Goal: Check status: Check status

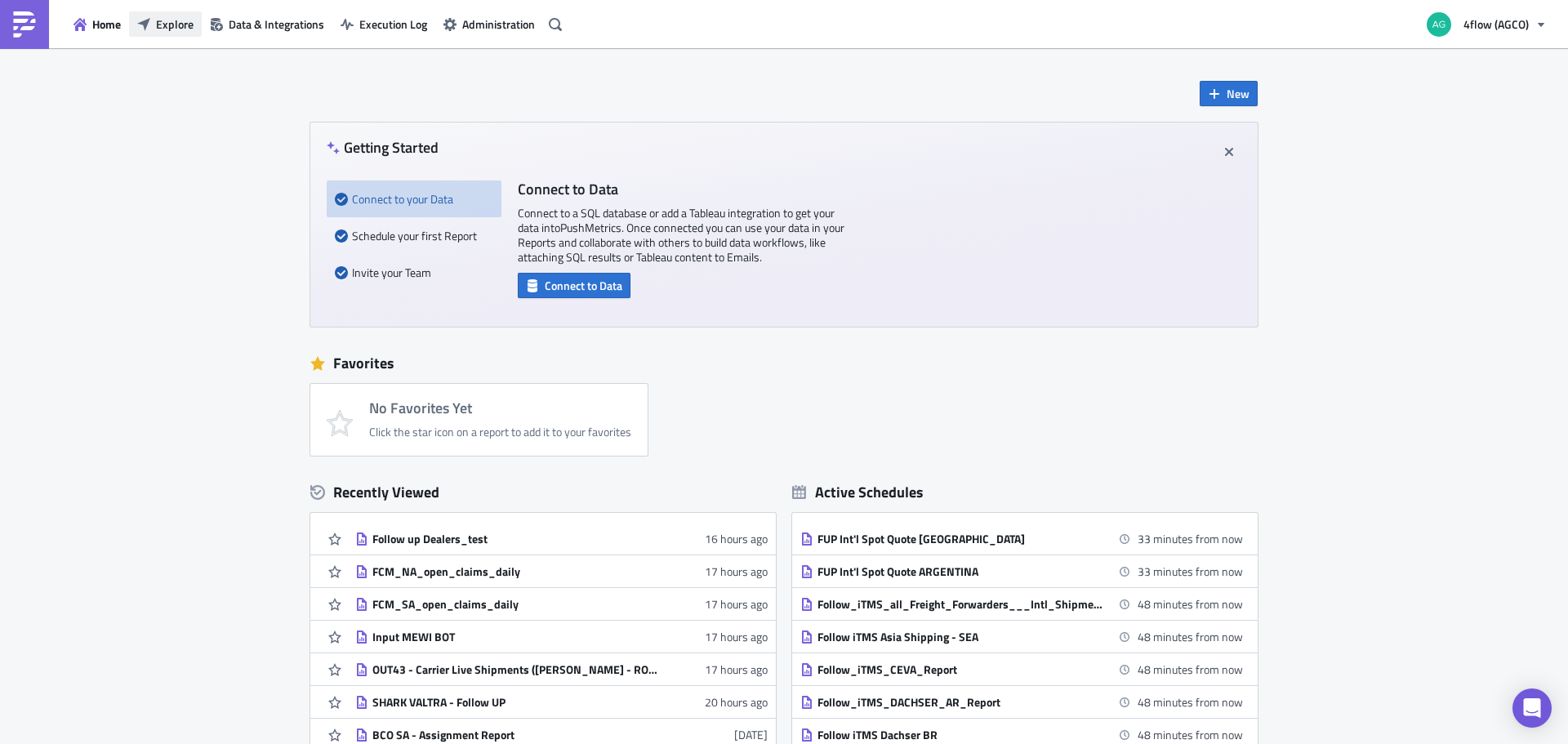
click at [183, 27] on span "Explore" at bounding box center [175, 24] width 38 height 17
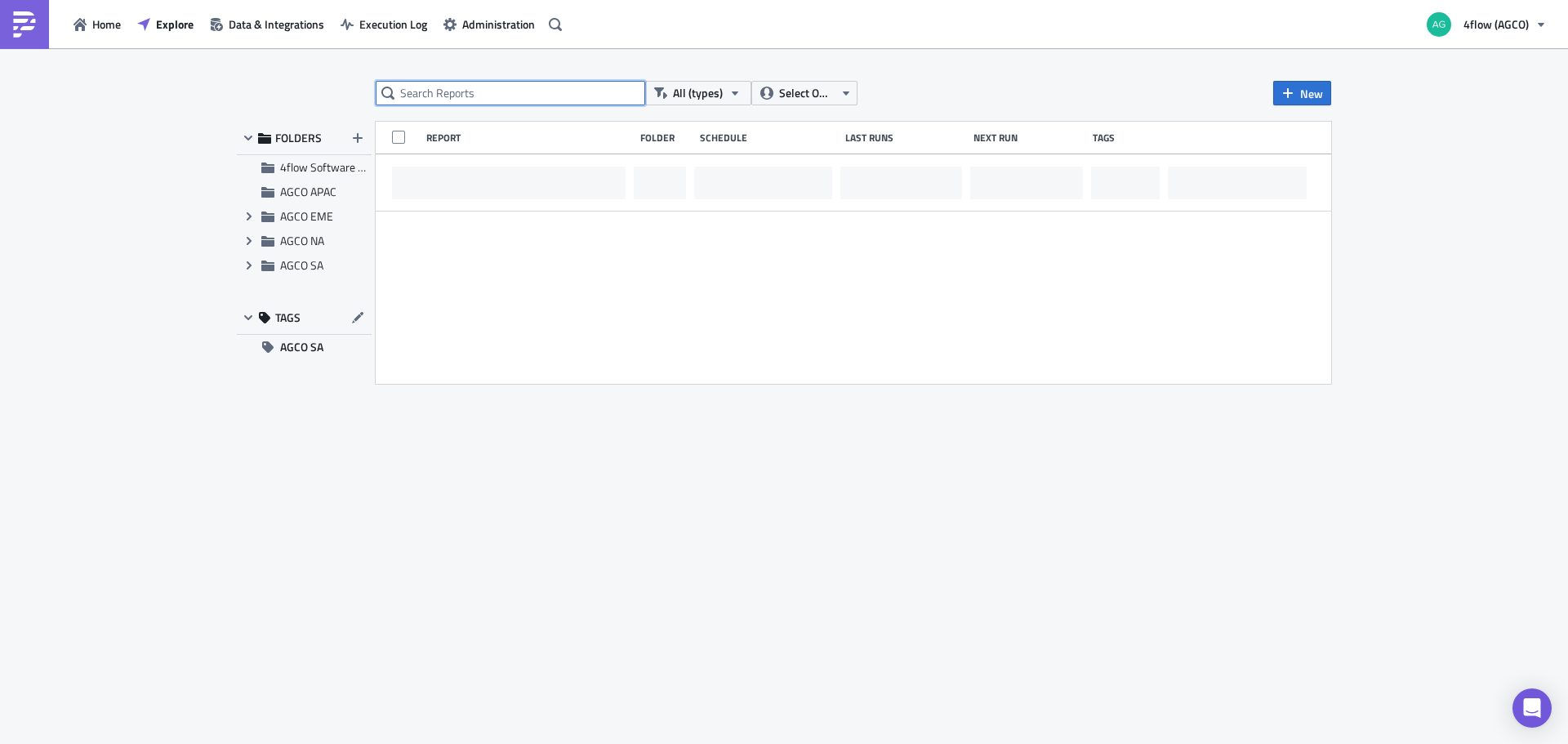
click at [530, 96] on input "text" at bounding box center [510, 93] width 269 height 24
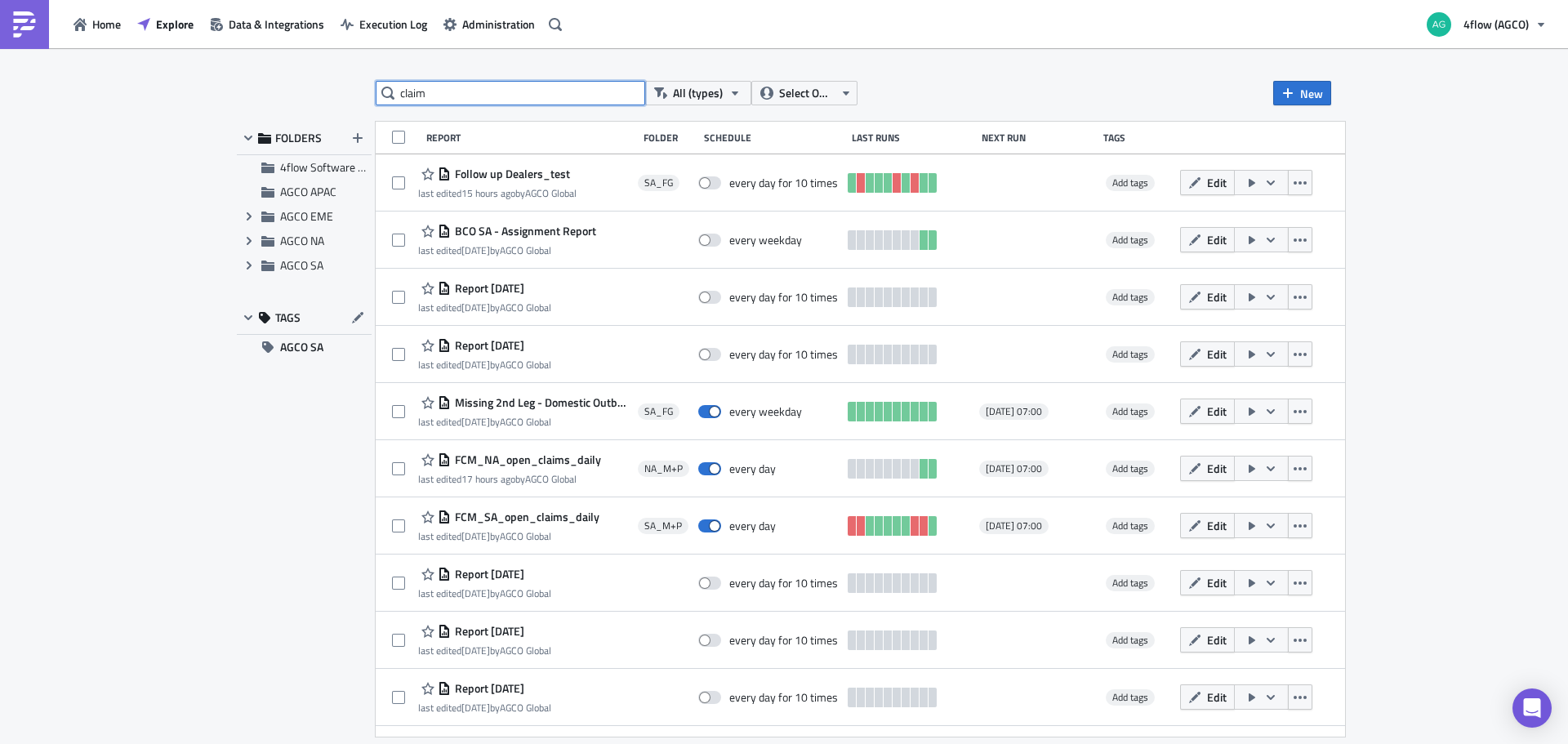
type input "claim"
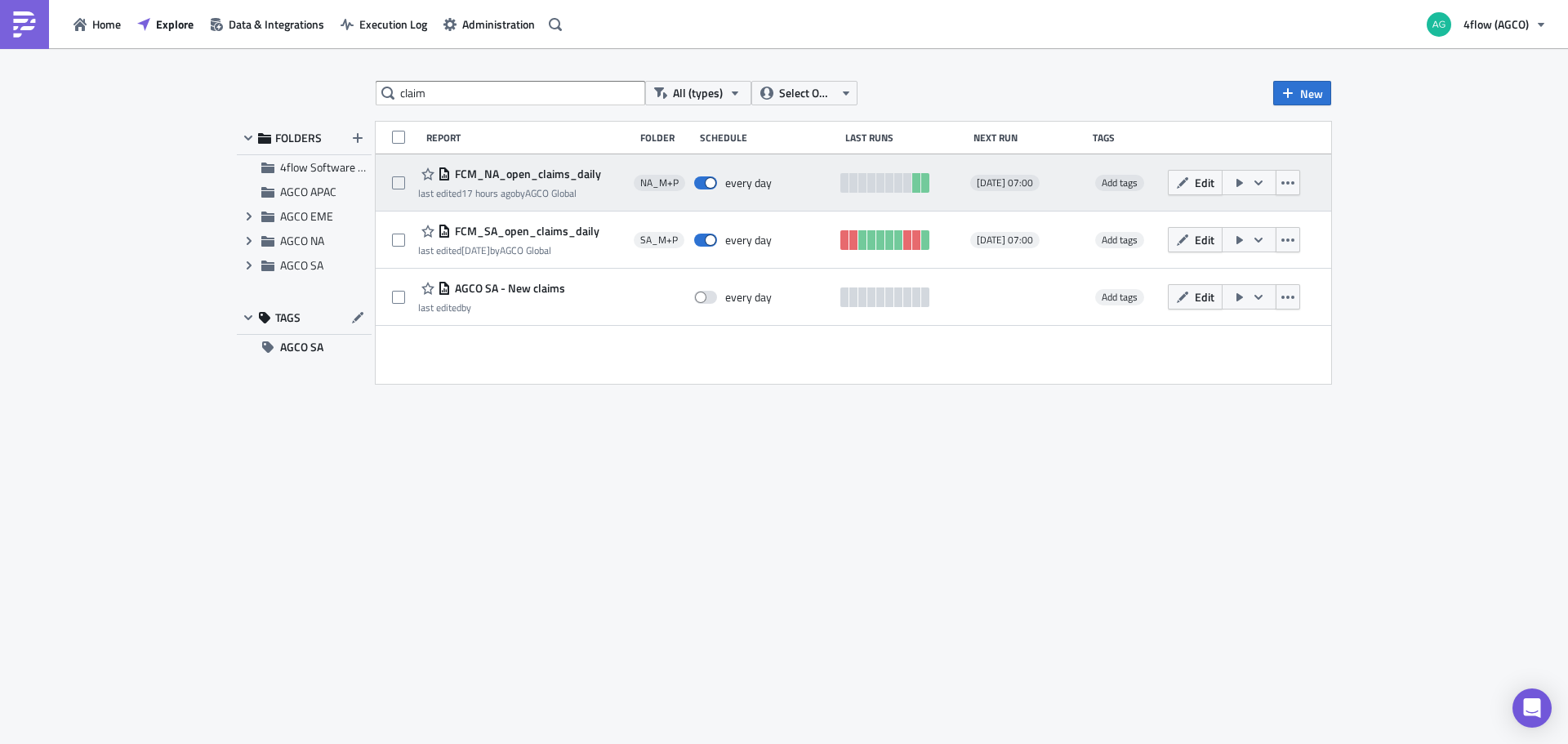
click at [525, 178] on span "FCM_NA_open_claims_daily" at bounding box center [526, 174] width 151 height 14
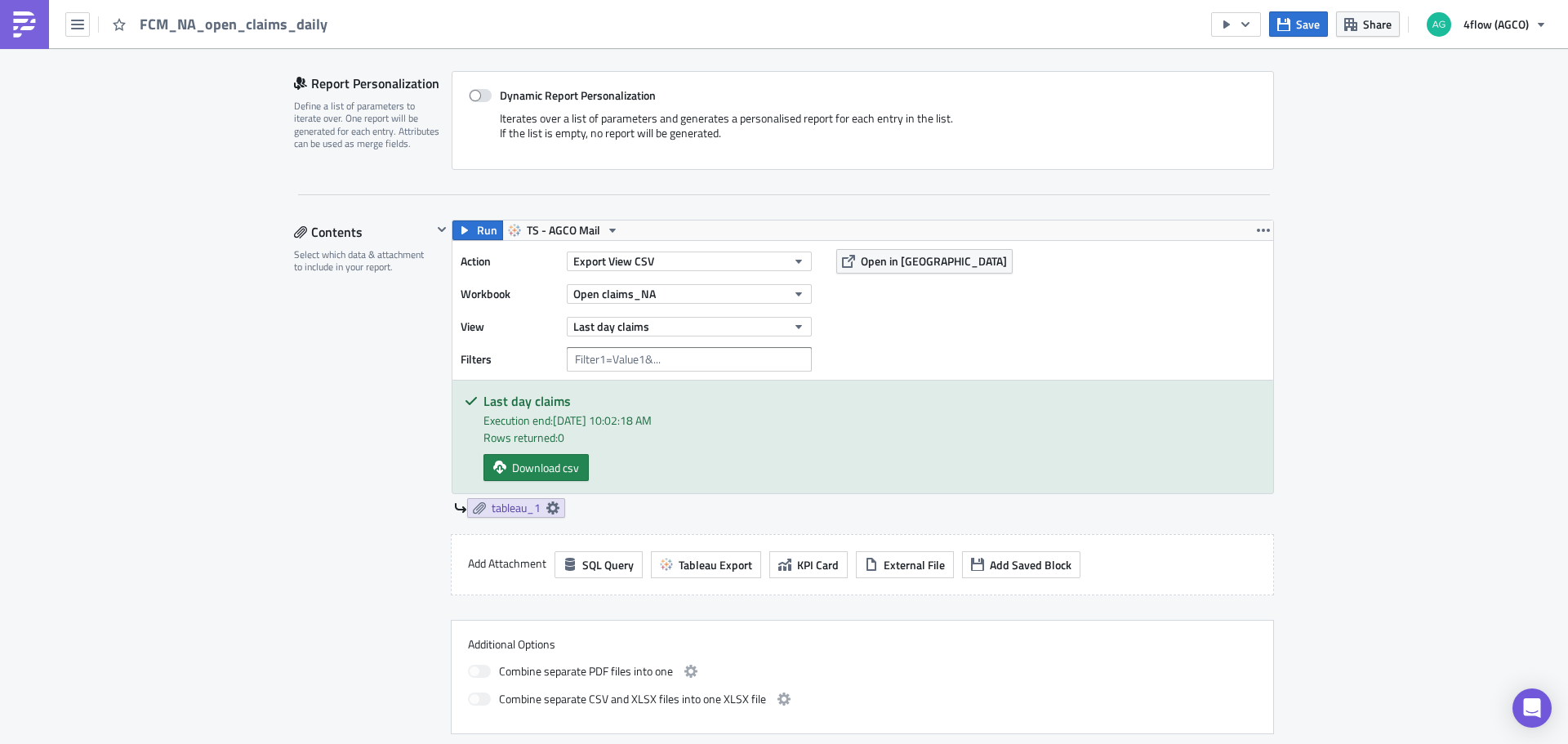
scroll to position [408, 0]
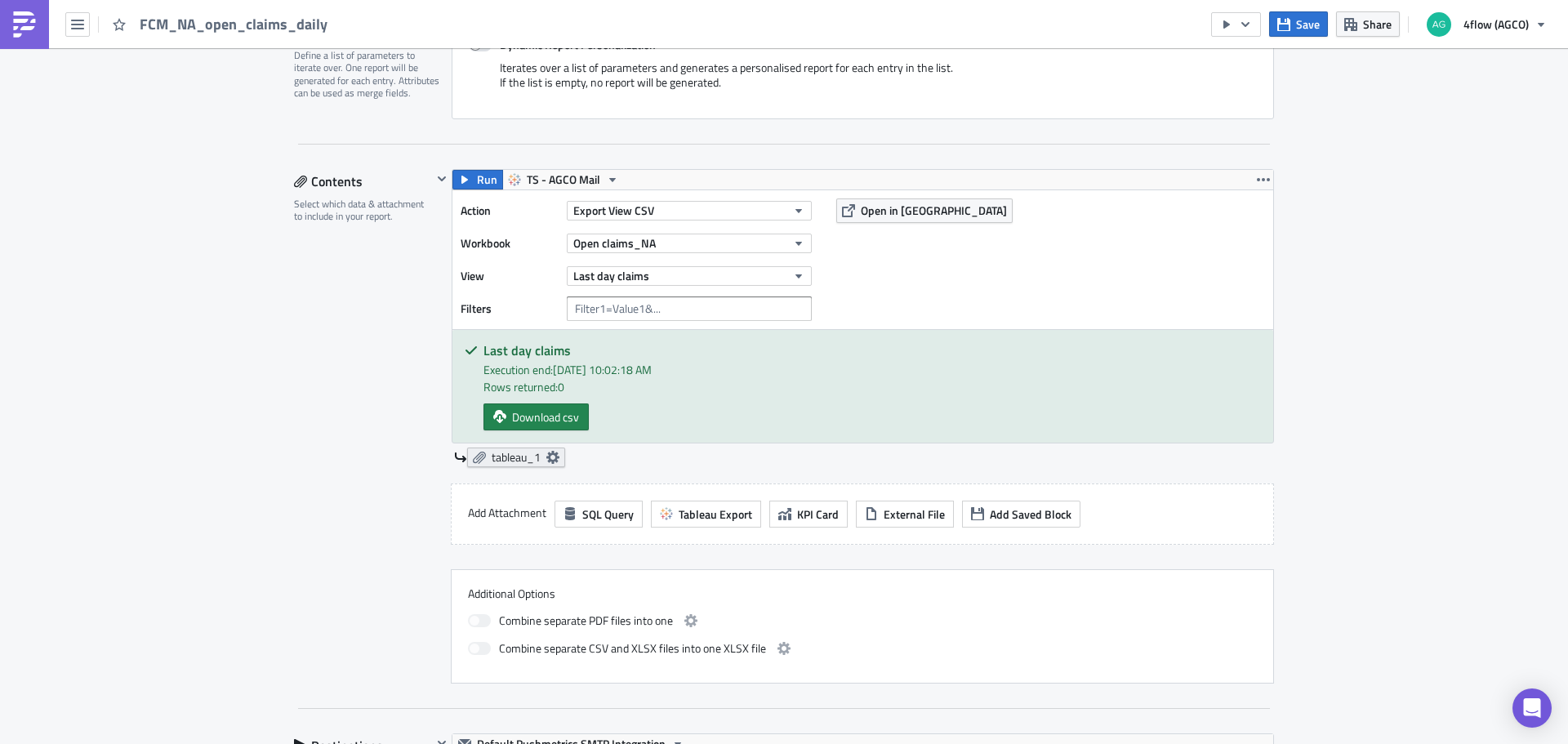
click at [530, 453] on span "tableau_1" at bounding box center [516, 456] width 49 height 14
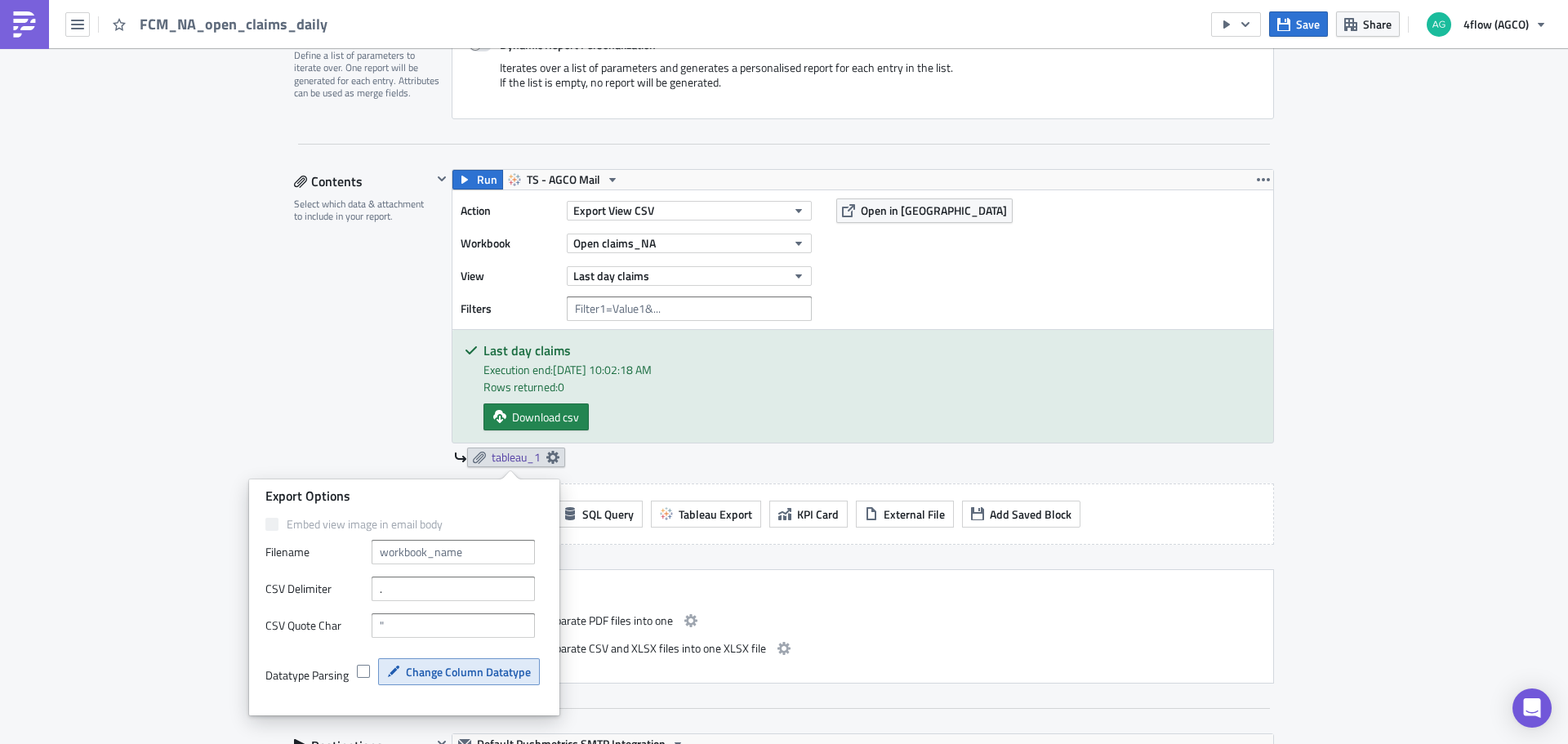
click at [462, 677] on span "Change Column Datatype" at bounding box center [467, 672] width 125 height 17
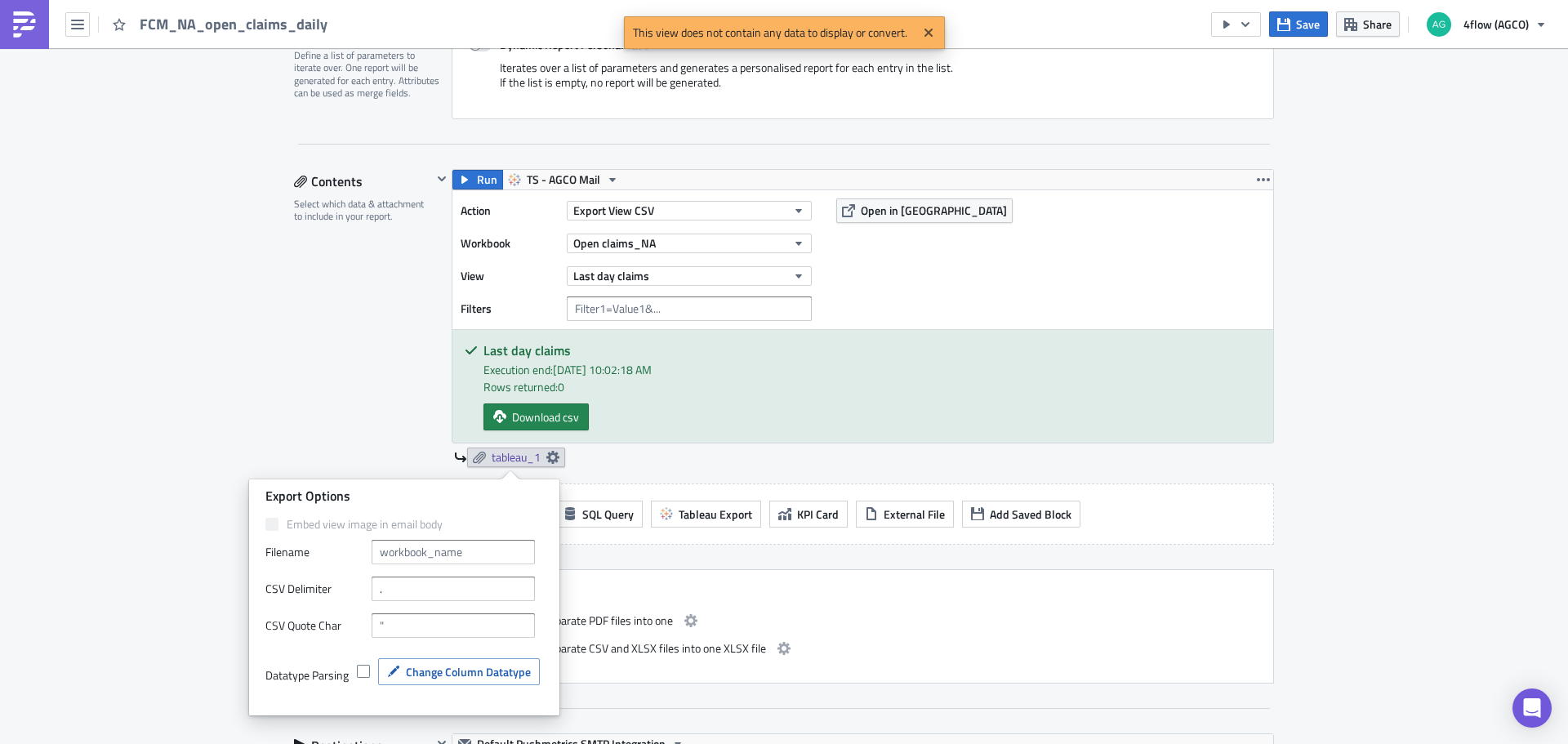
click at [378, 427] on div "Contents Select which data & attachment to include in your report." at bounding box center [363, 426] width 138 height 514
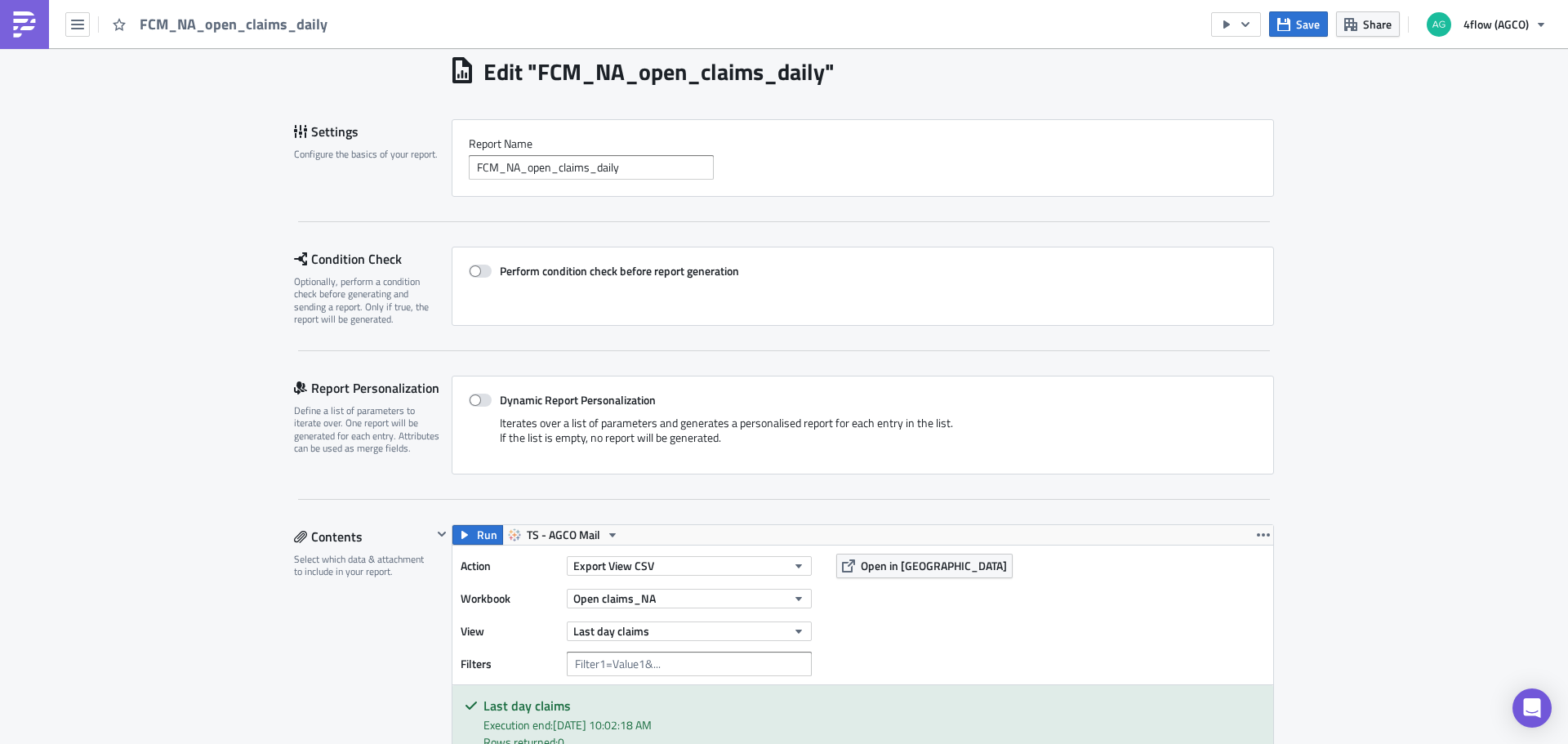
scroll to position [0, 0]
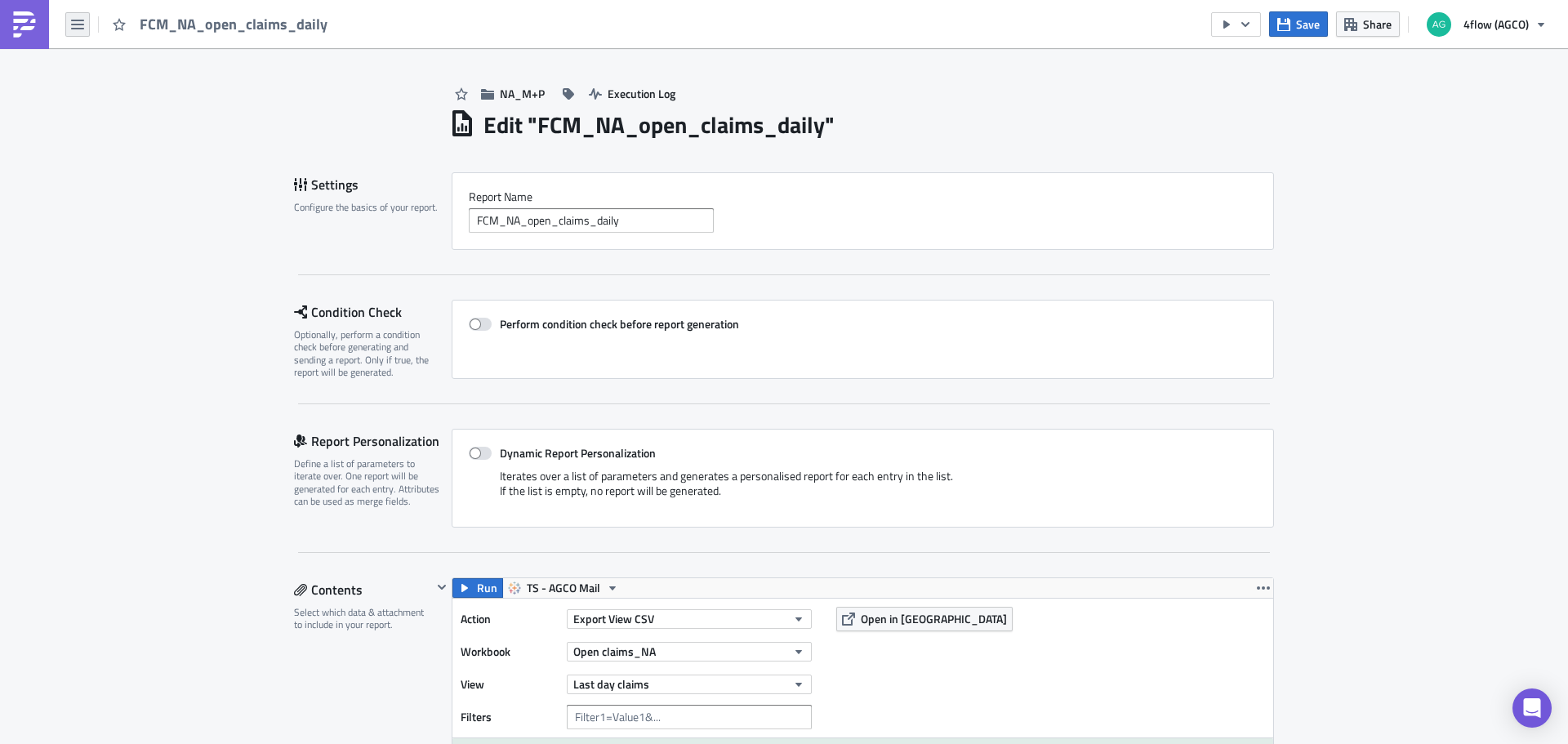
click at [82, 27] on icon "button" at bounding box center [78, 25] width 14 height 14
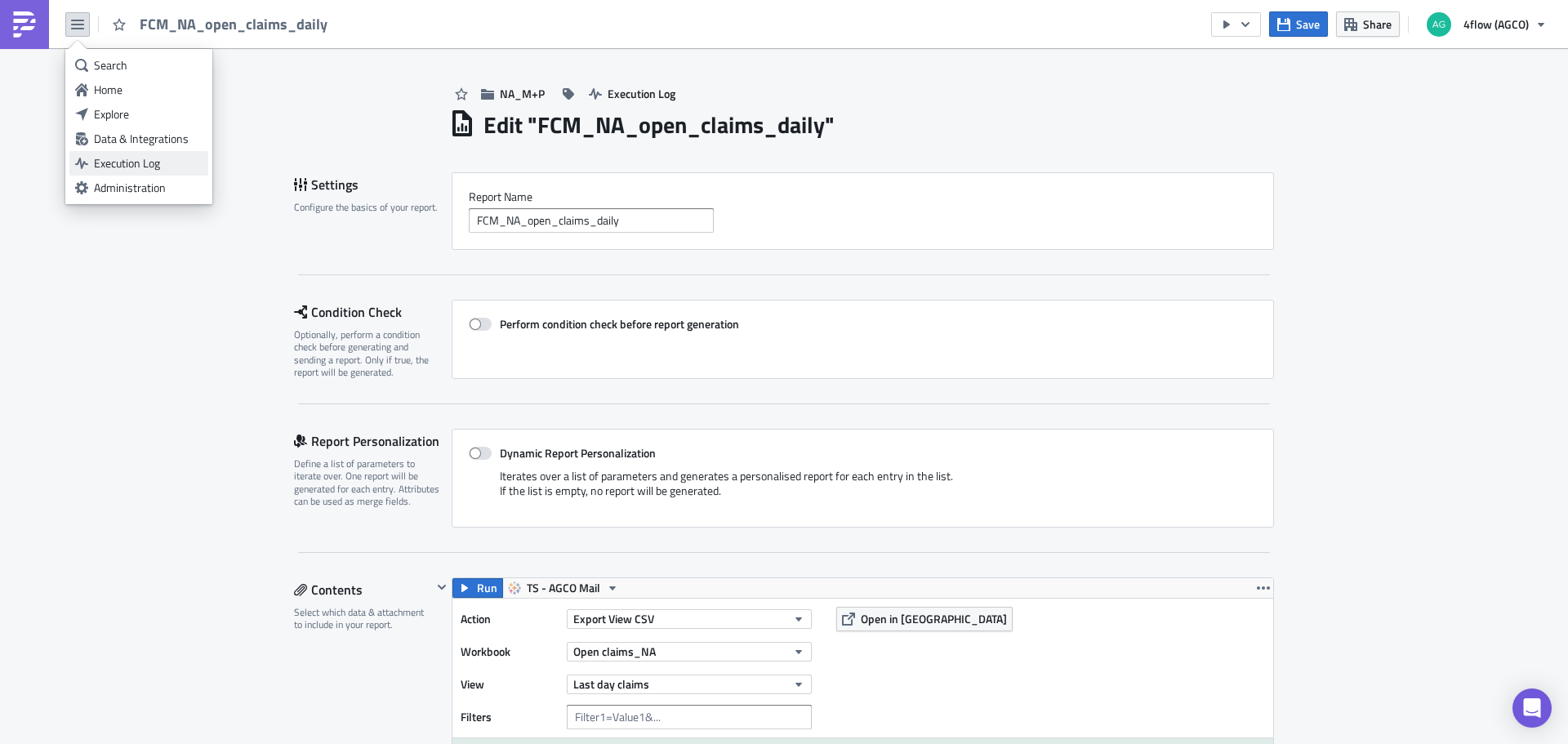
click at [125, 165] on div "Execution Log" at bounding box center [148, 163] width 109 height 16
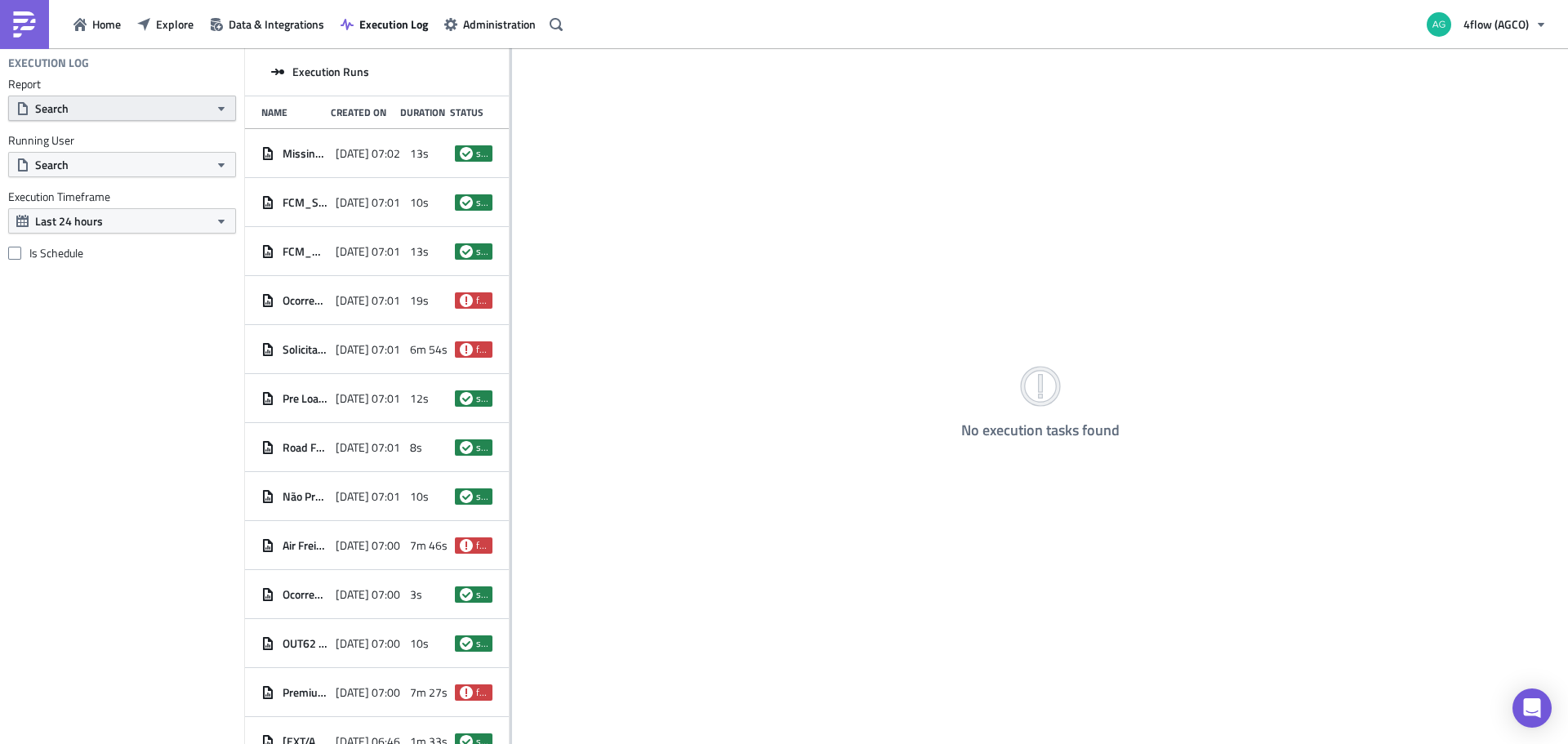
click at [166, 114] on button "Search" at bounding box center [122, 108] width 228 height 25
type input "claim"
click at [110, 164] on div "FCM_NA_open_claims_daily" at bounding box center [107, 165] width 142 height 16
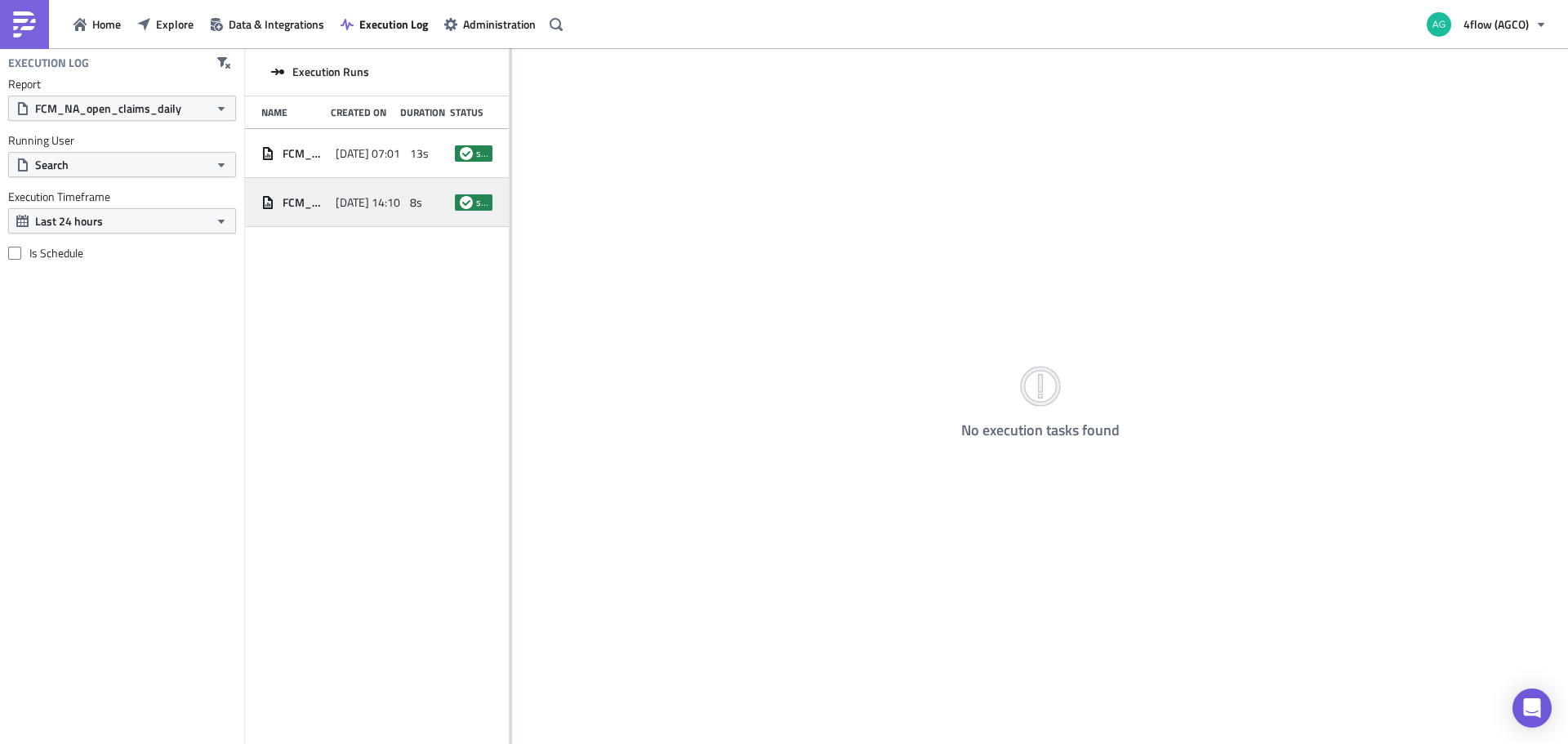
click at [361, 202] on span "[DATE] 14:10" at bounding box center [368, 202] width 65 height 14
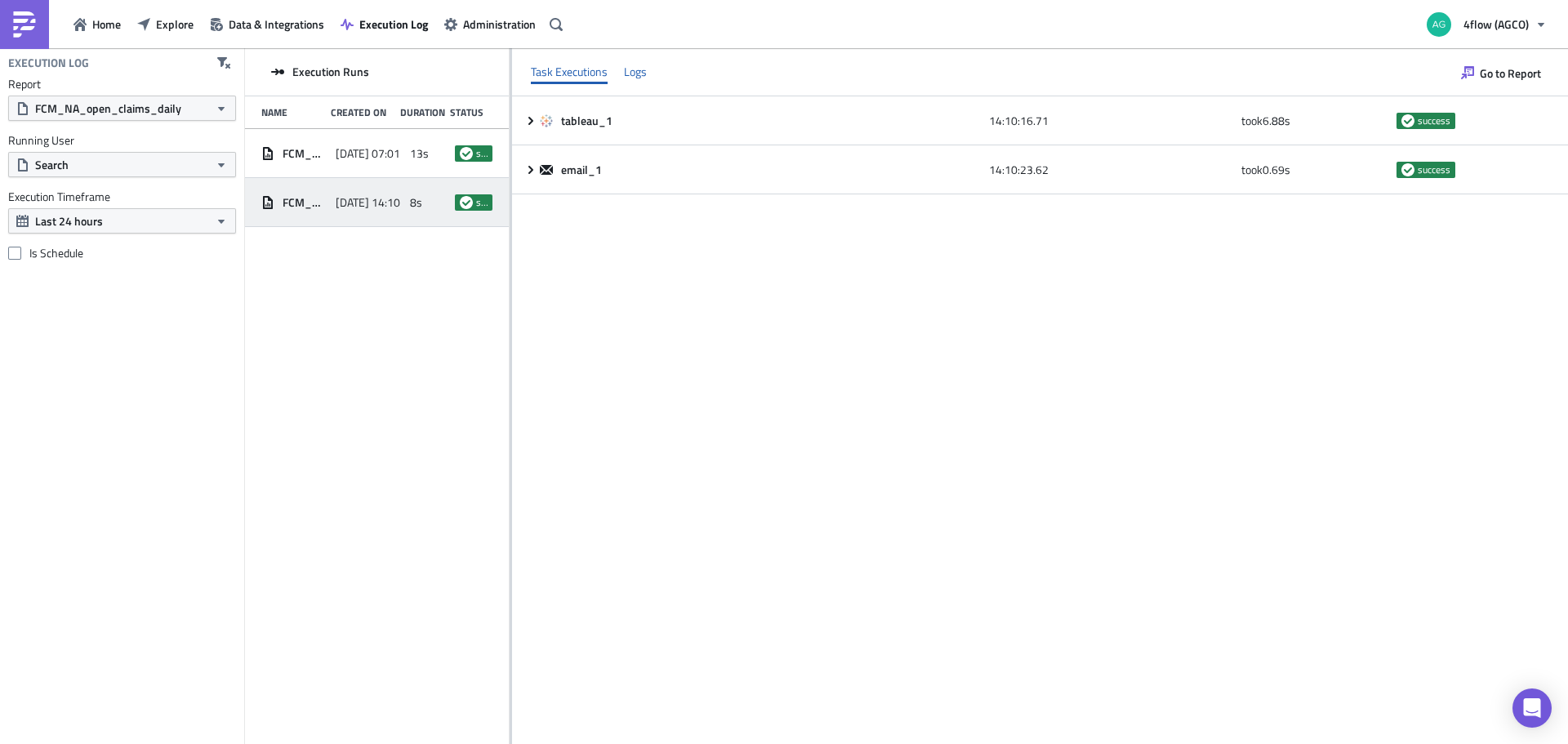
click at [644, 74] on div "Logs" at bounding box center [635, 71] width 23 height 24
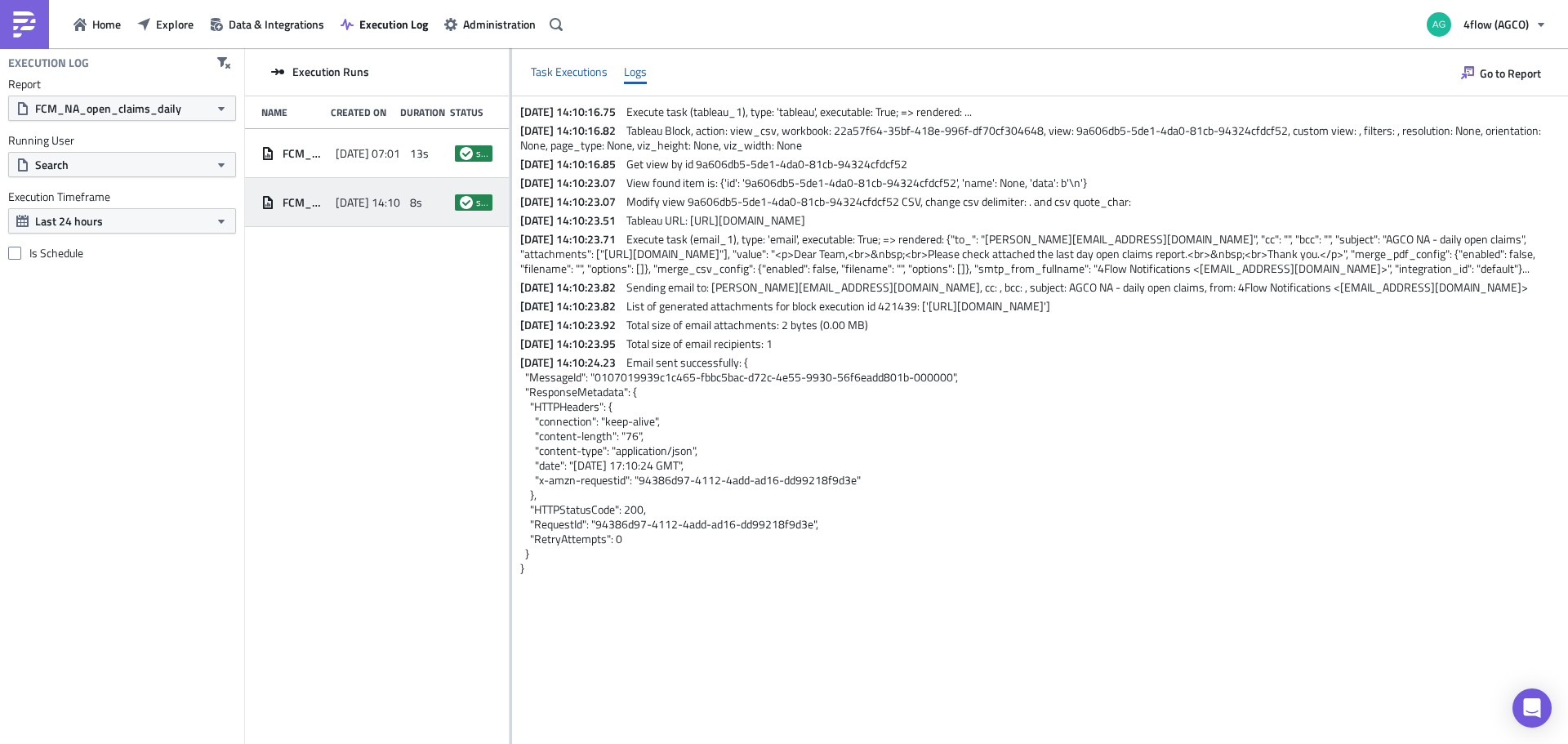
click at [562, 69] on div "Task Executions" at bounding box center [570, 71] width 77 height 24
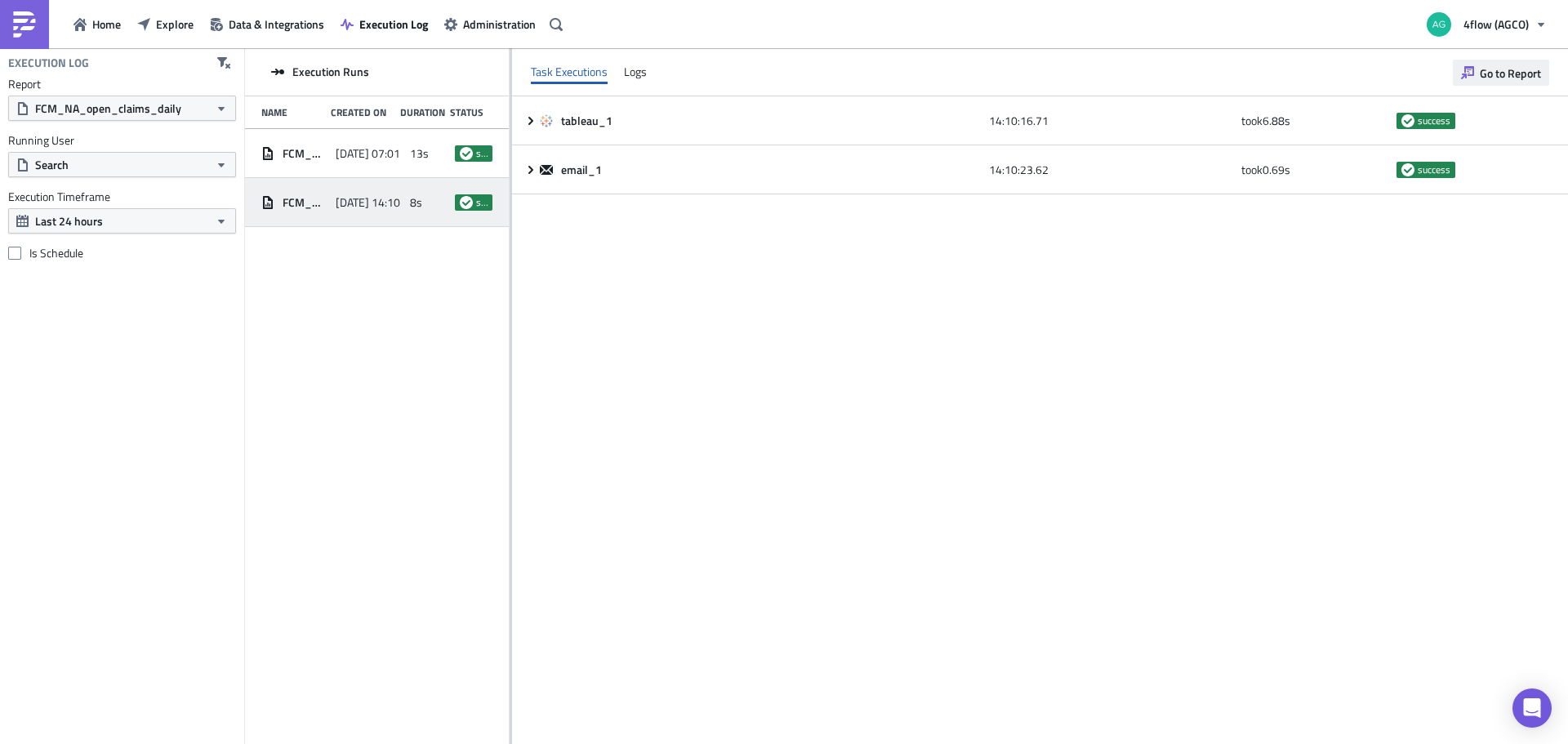
click at [1534, 70] on span "Go to Report" at bounding box center [1510, 73] width 61 height 17
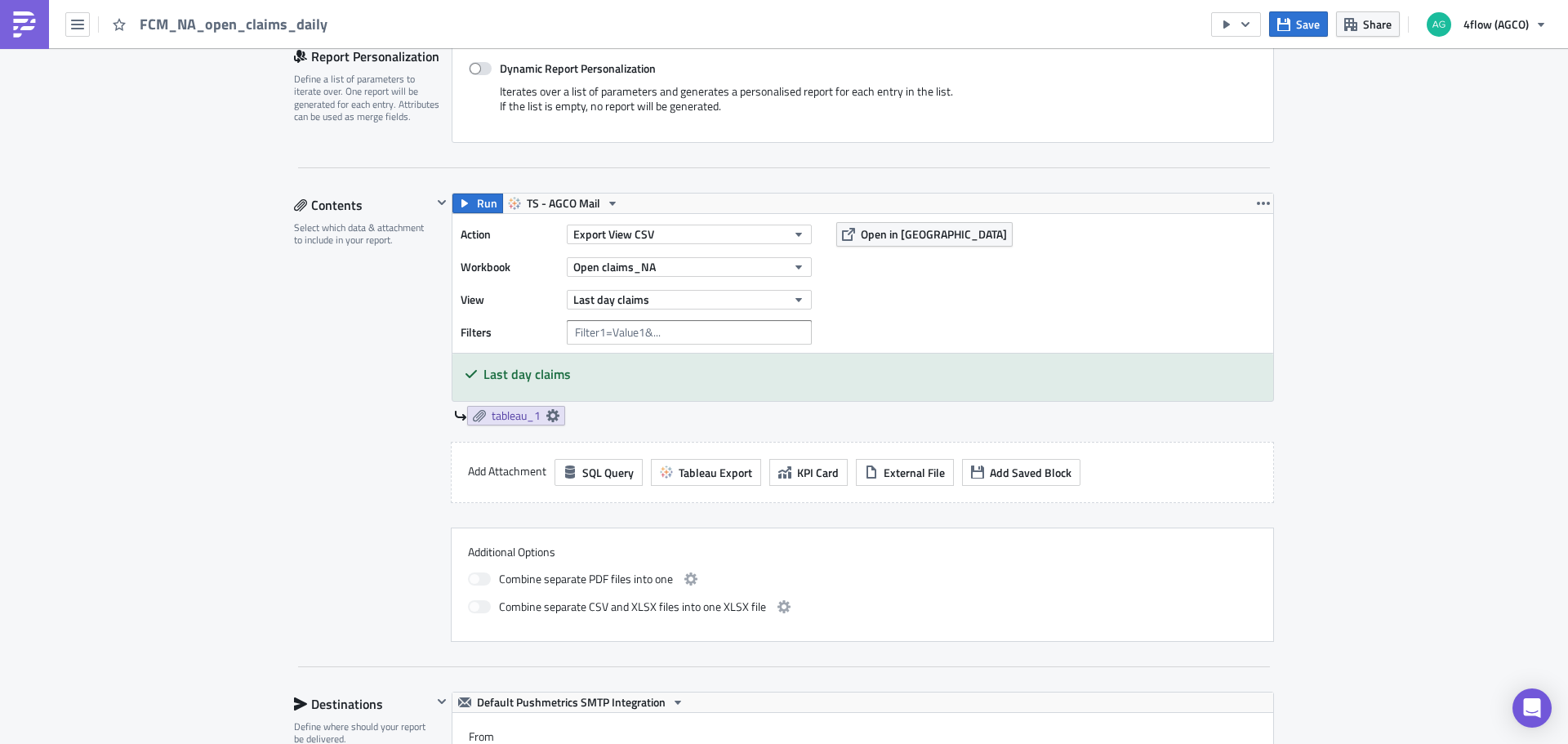
scroll to position [490, 0]
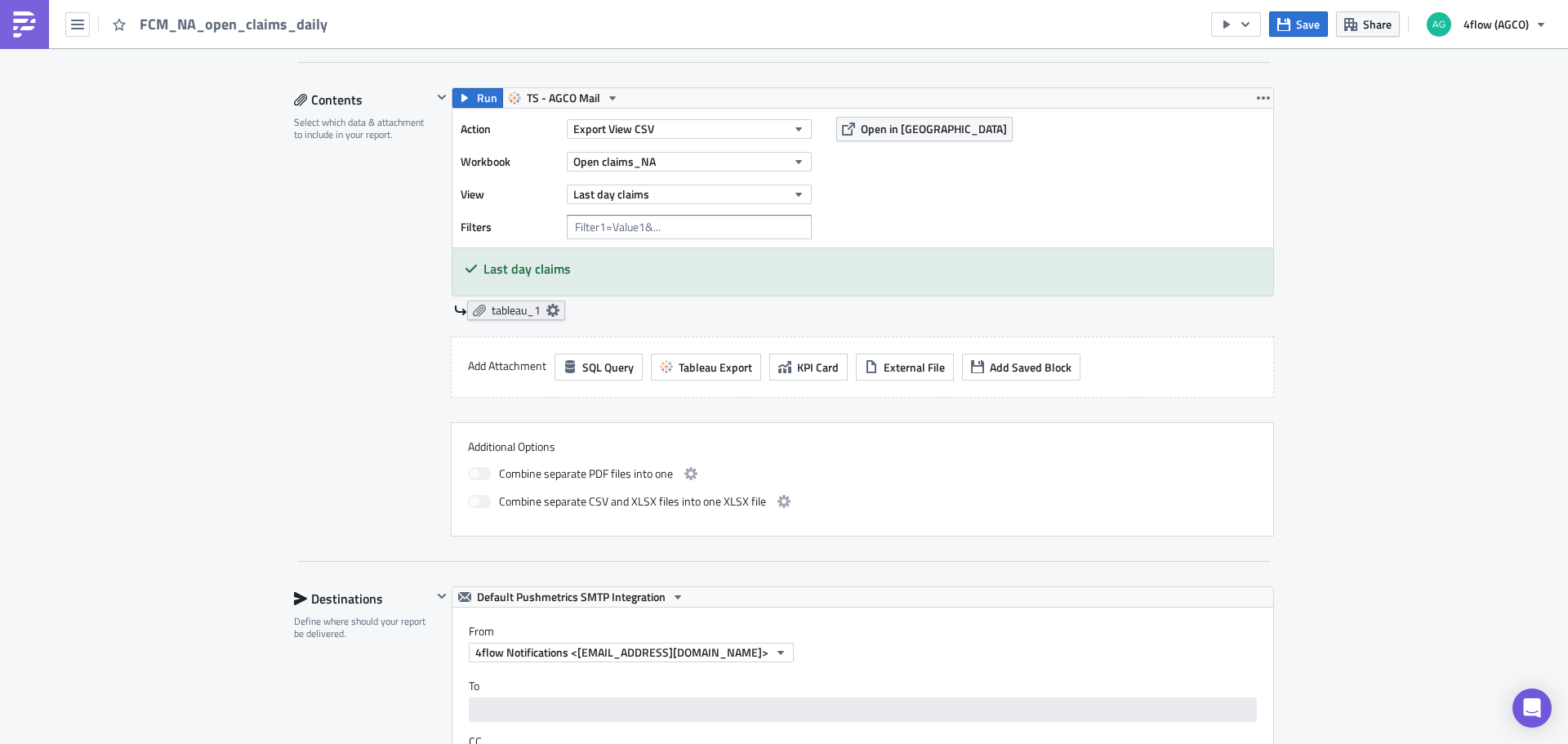
click at [513, 311] on span "tableau_1" at bounding box center [516, 310] width 49 height 14
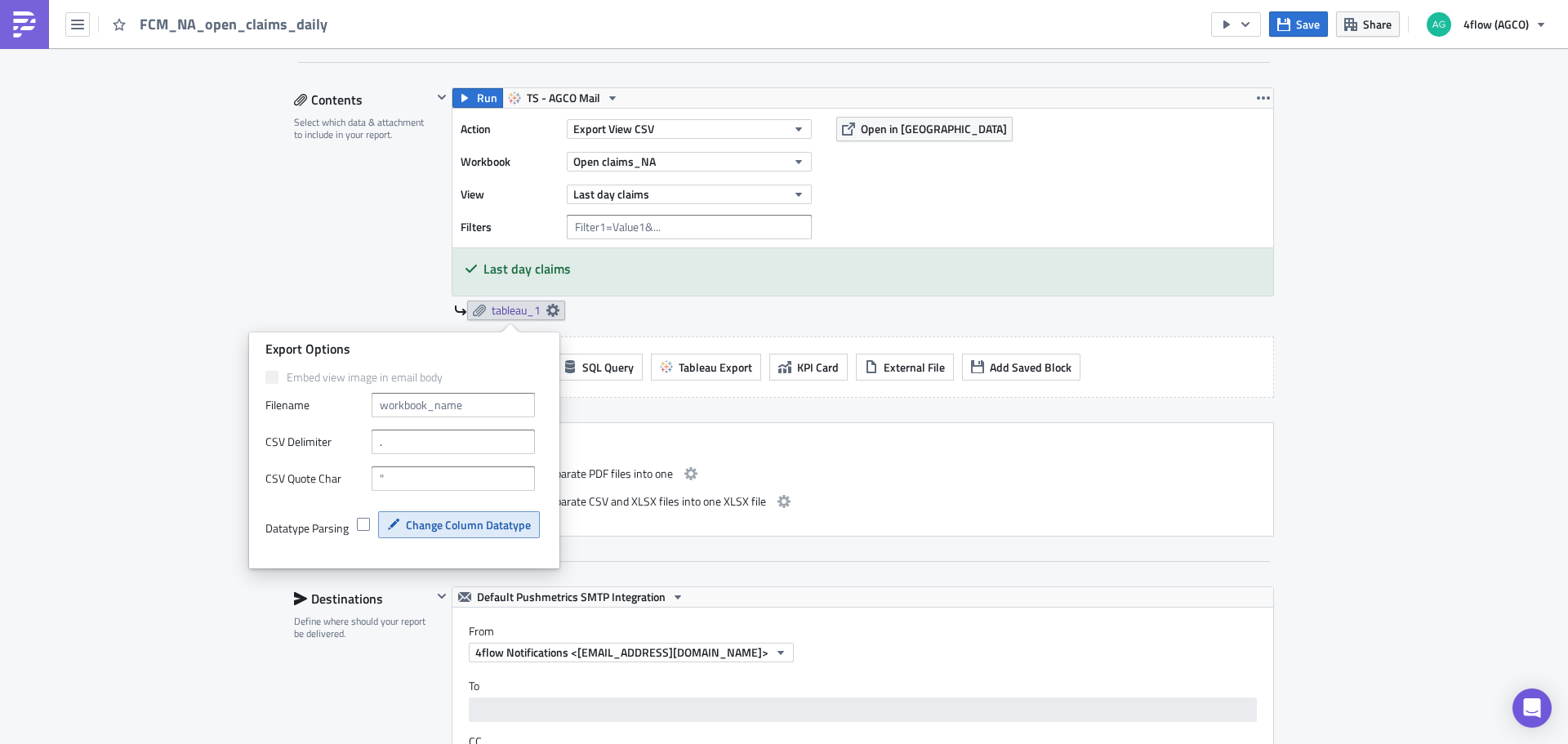
click at [432, 530] on span "Change Column Datatype" at bounding box center [467, 525] width 125 height 17
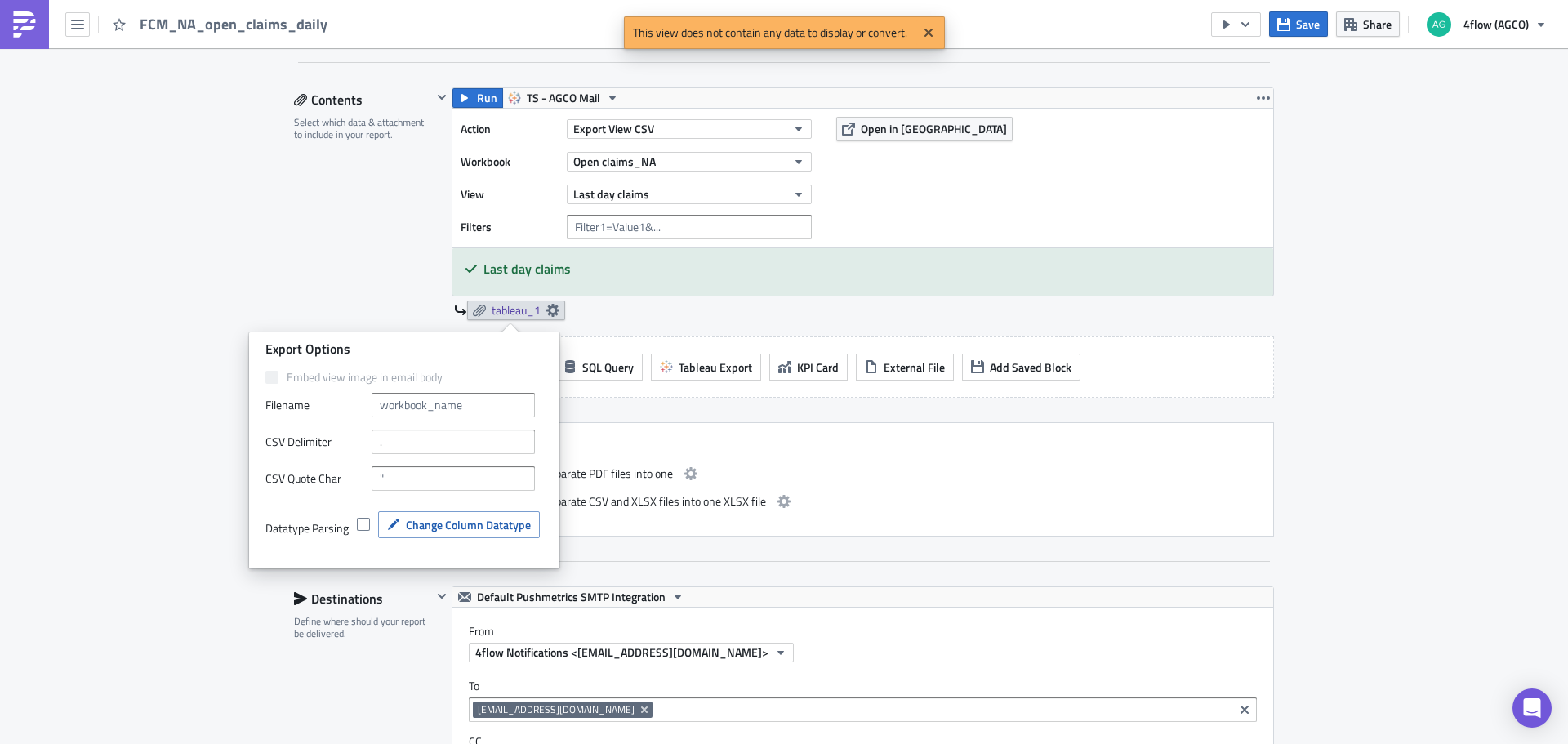
click at [391, 227] on div "Contents Select which data & attachment to include in your report." at bounding box center [363, 312] width 138 height 449
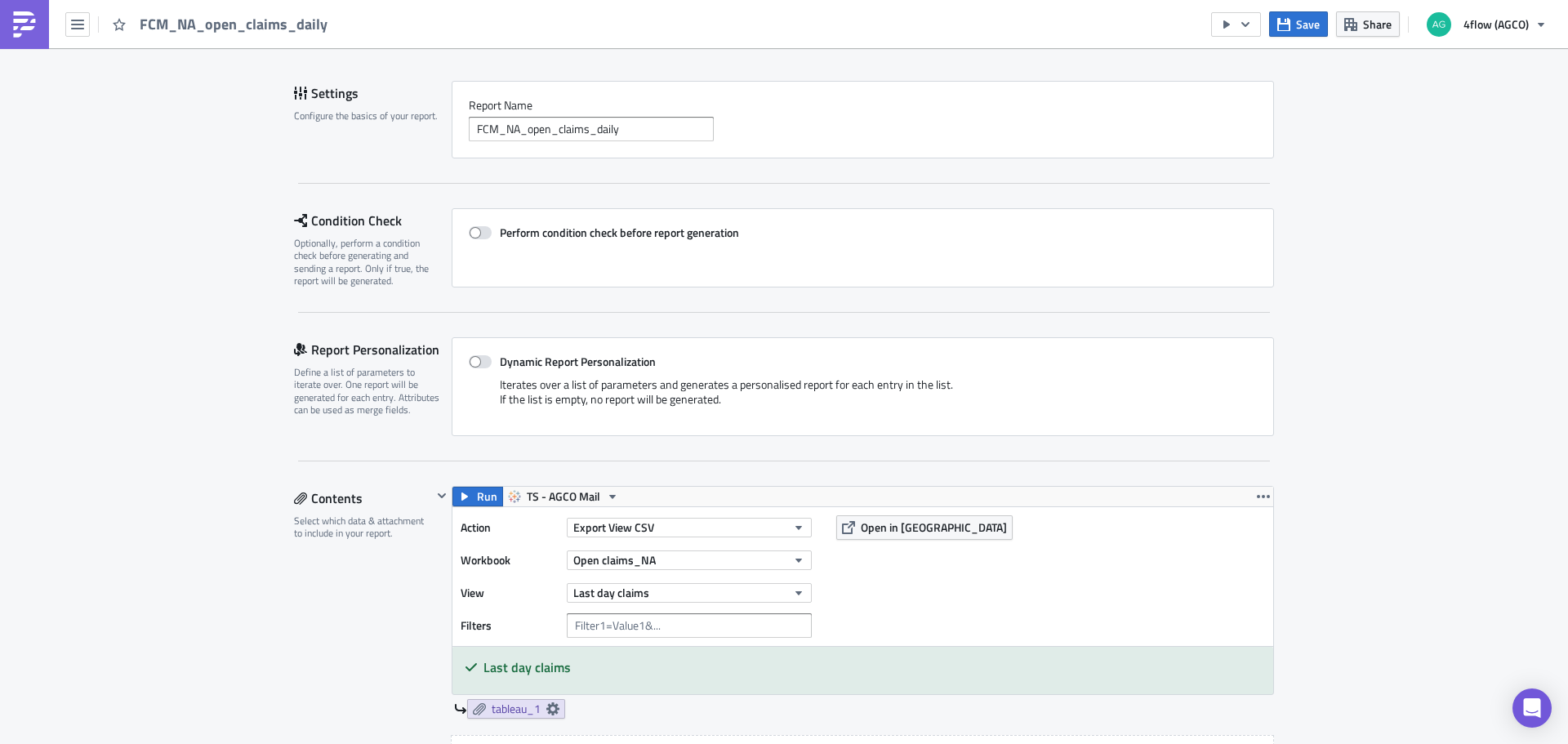
scroll to position [0, 0]
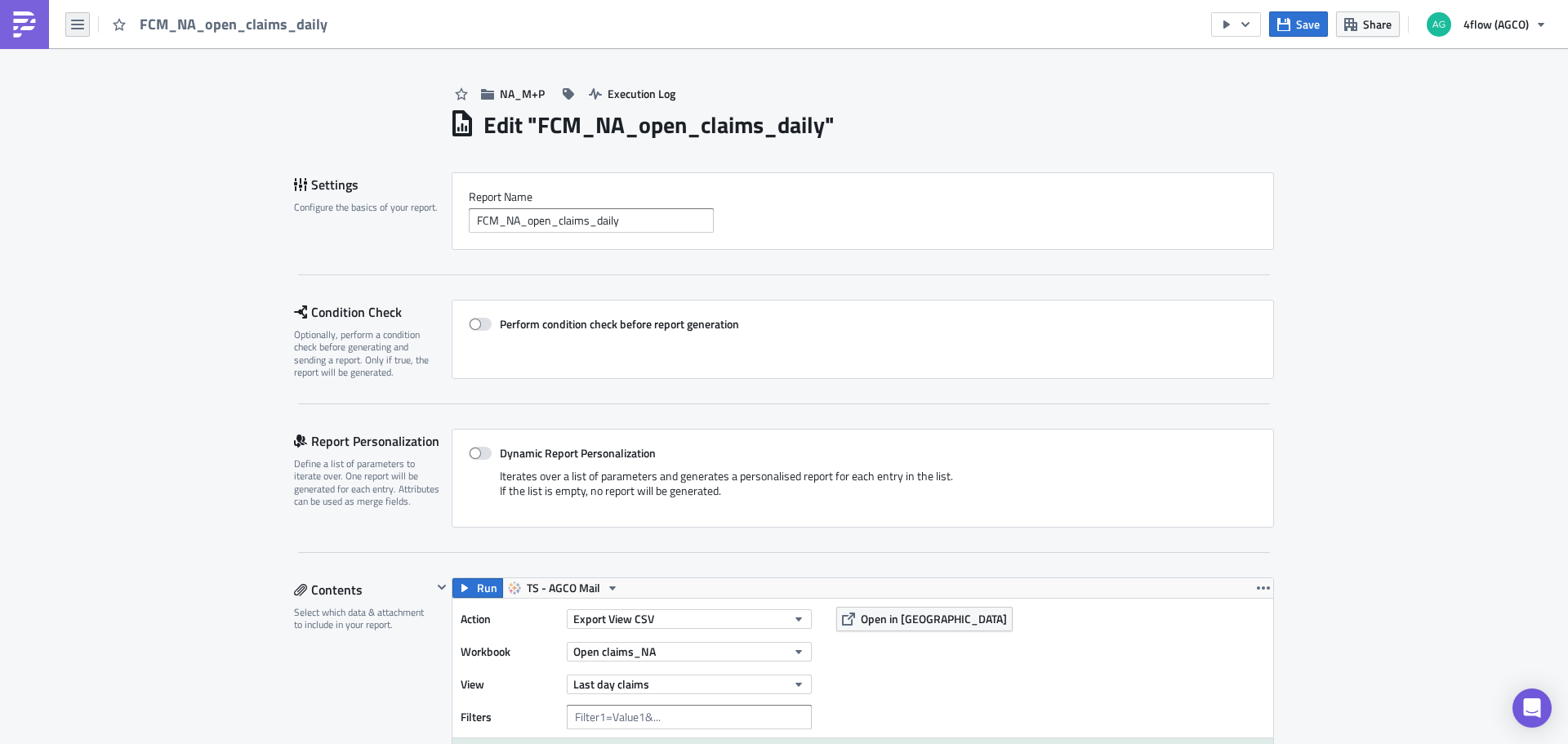
click at [83, 24] on icon "button" at bounding box center [78, 24] width 14 height 10
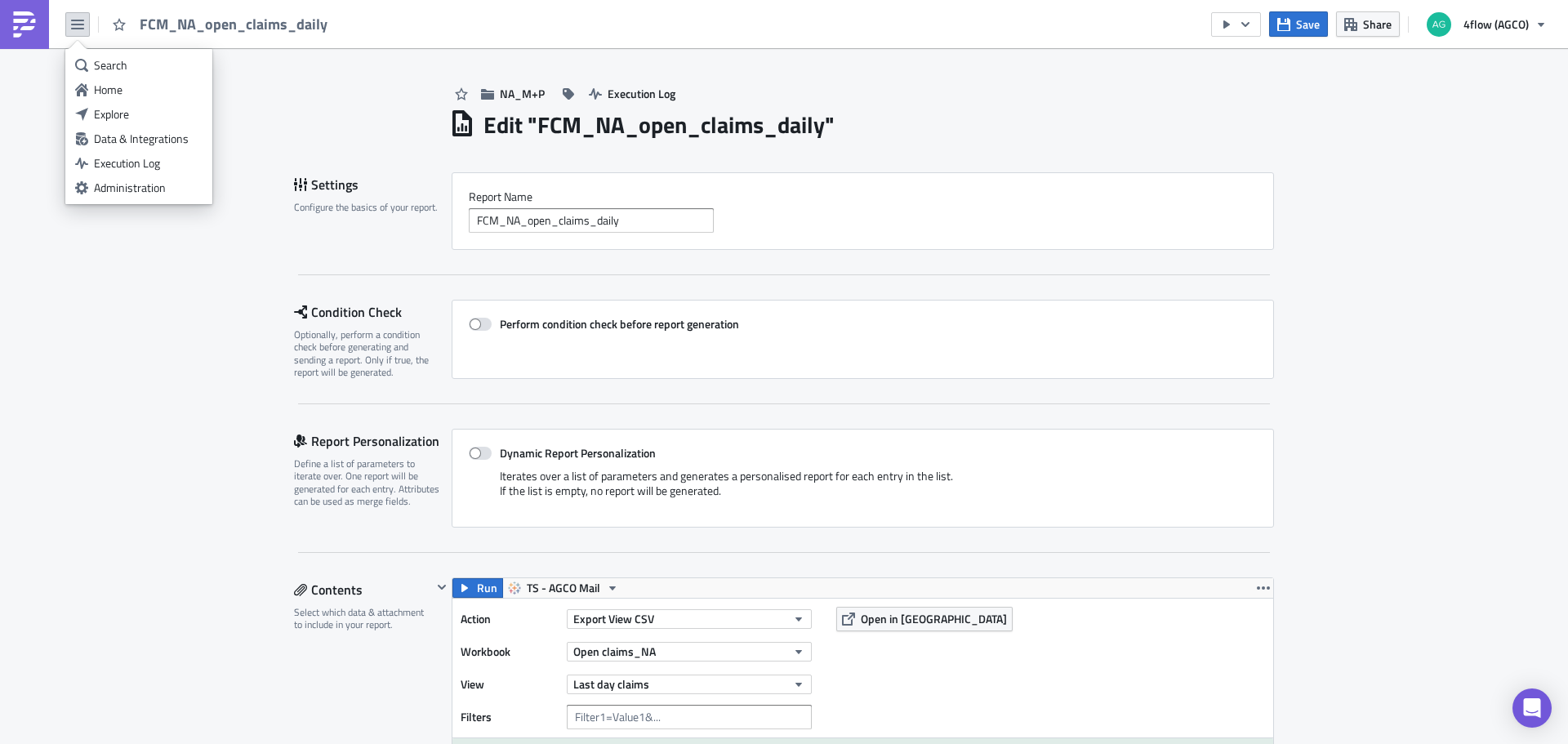
click at [114, 159] on div "Execution Log" at bounding box center [148, 163] width 109 height 16
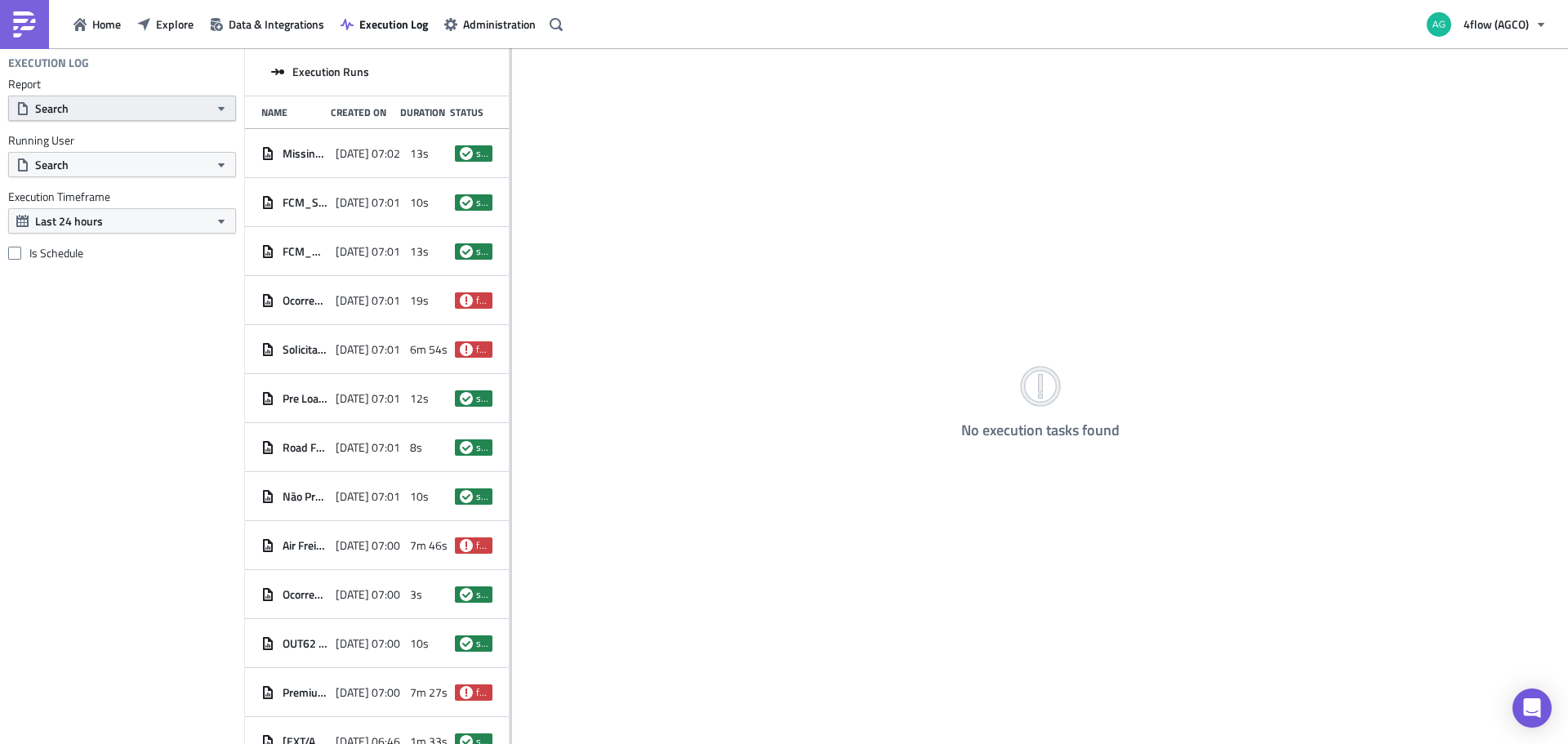
click at [105, 103] on button "Search" at bounding box center [122, 108] width 228 height 25
type input "claim"
click at [106, 161] on div "FCM_NA_open_claims_daily" at bounding box center [107, 165] width 142 height 16
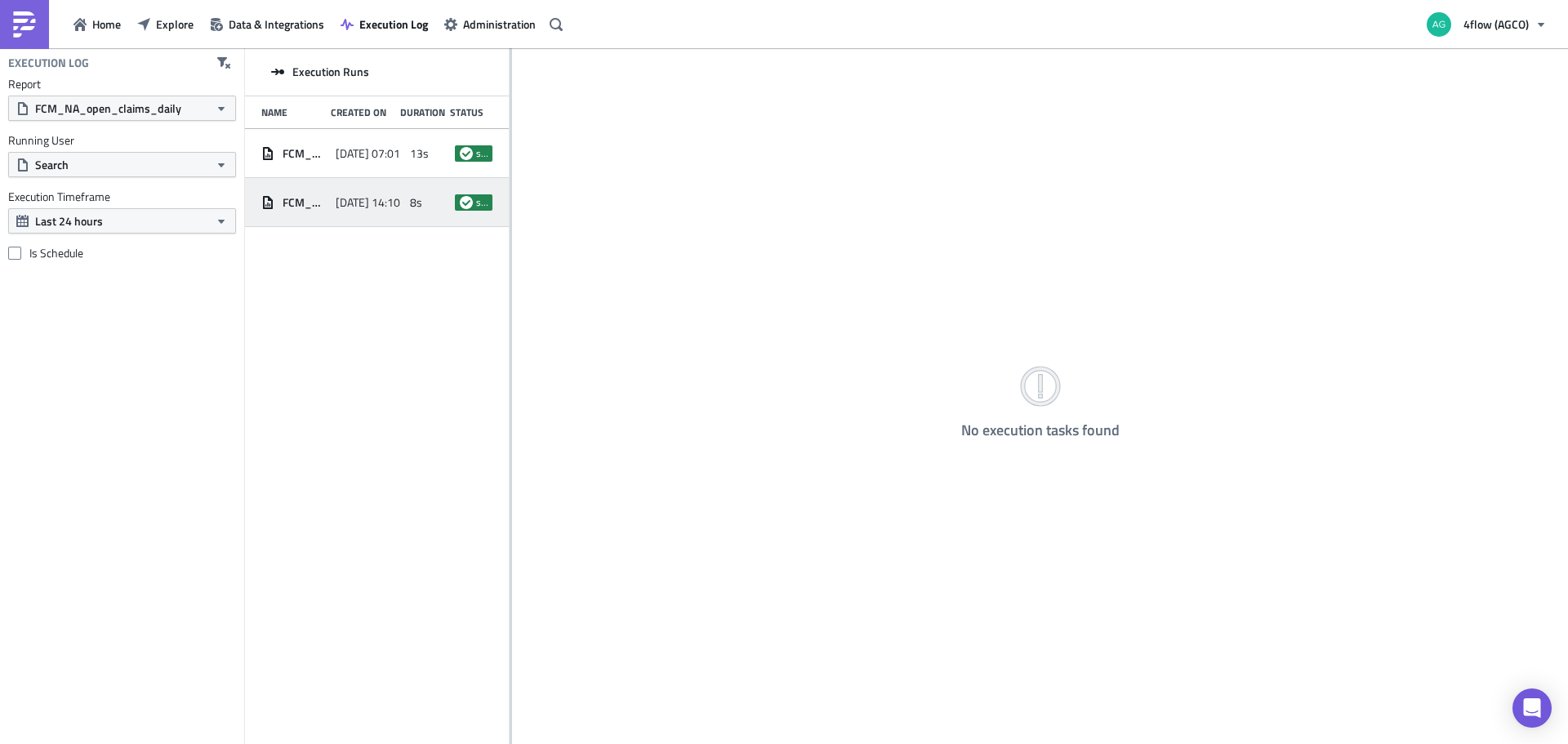
click at [375, 214] on div "[DATE] 14:10" at bounding box center [369, 203] width 67 height 29
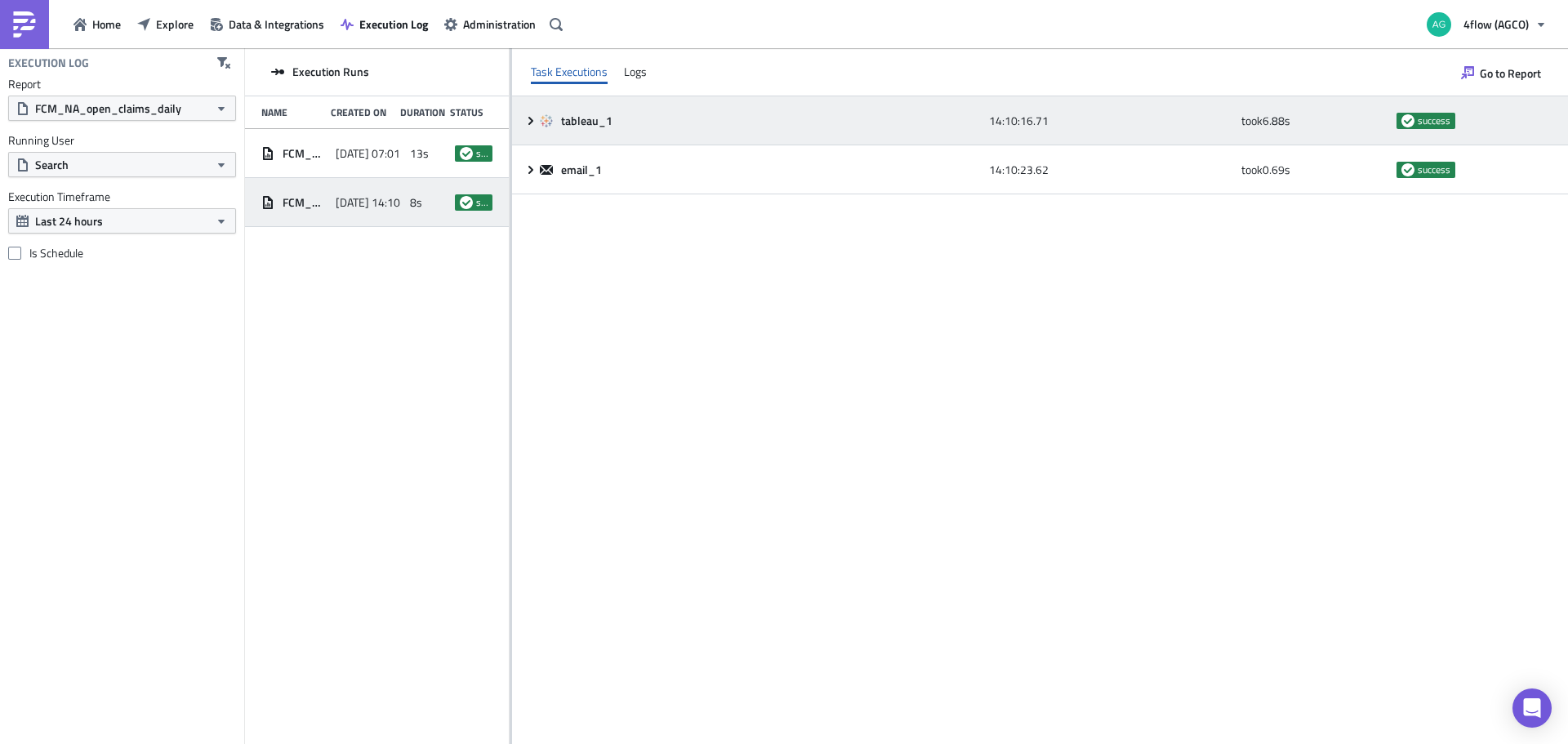
click at [529, 120] on icon at bounding box center [531, 121] width 14 height 14
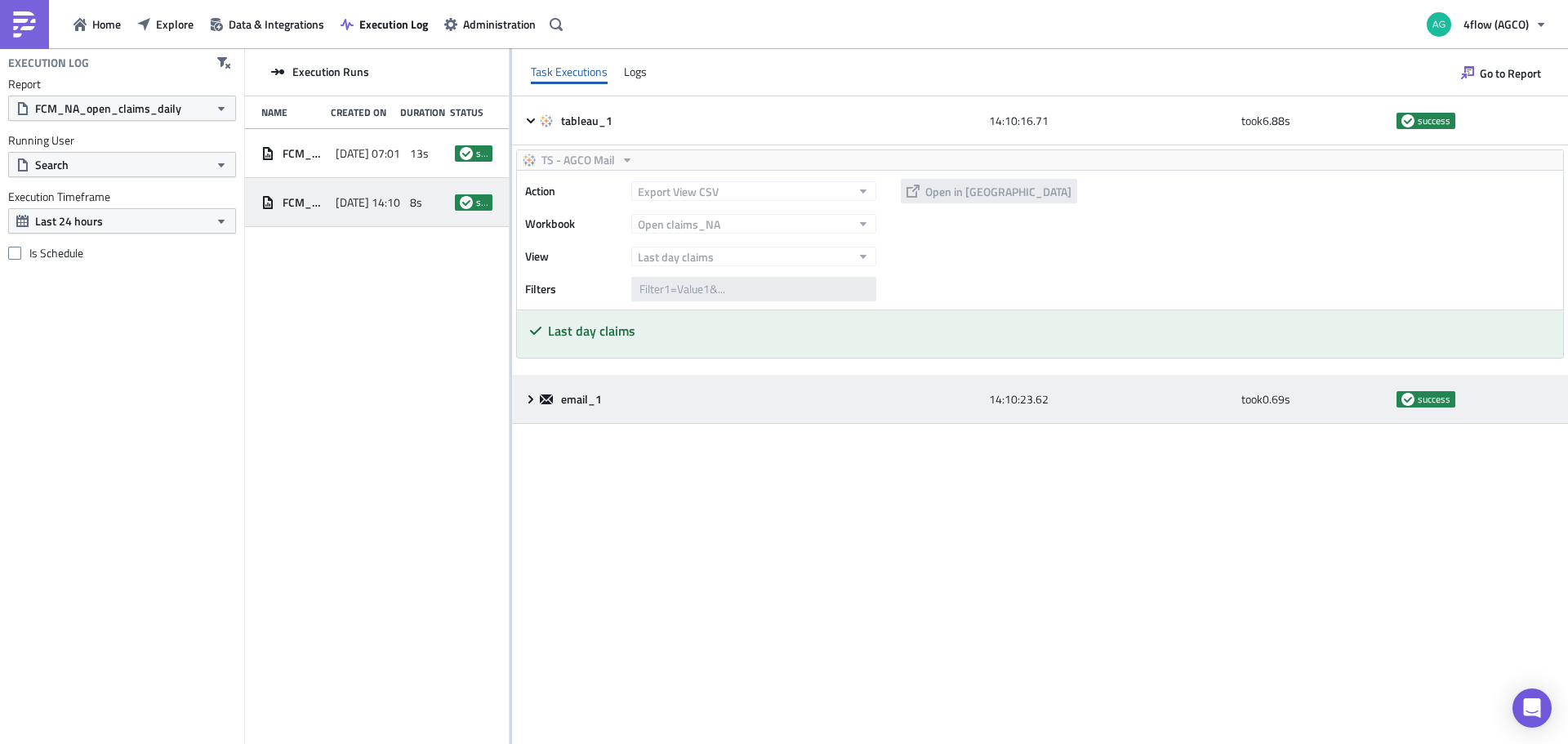
click at [527, 400] on icon at bounding box center [531, 400] width 14 height 14
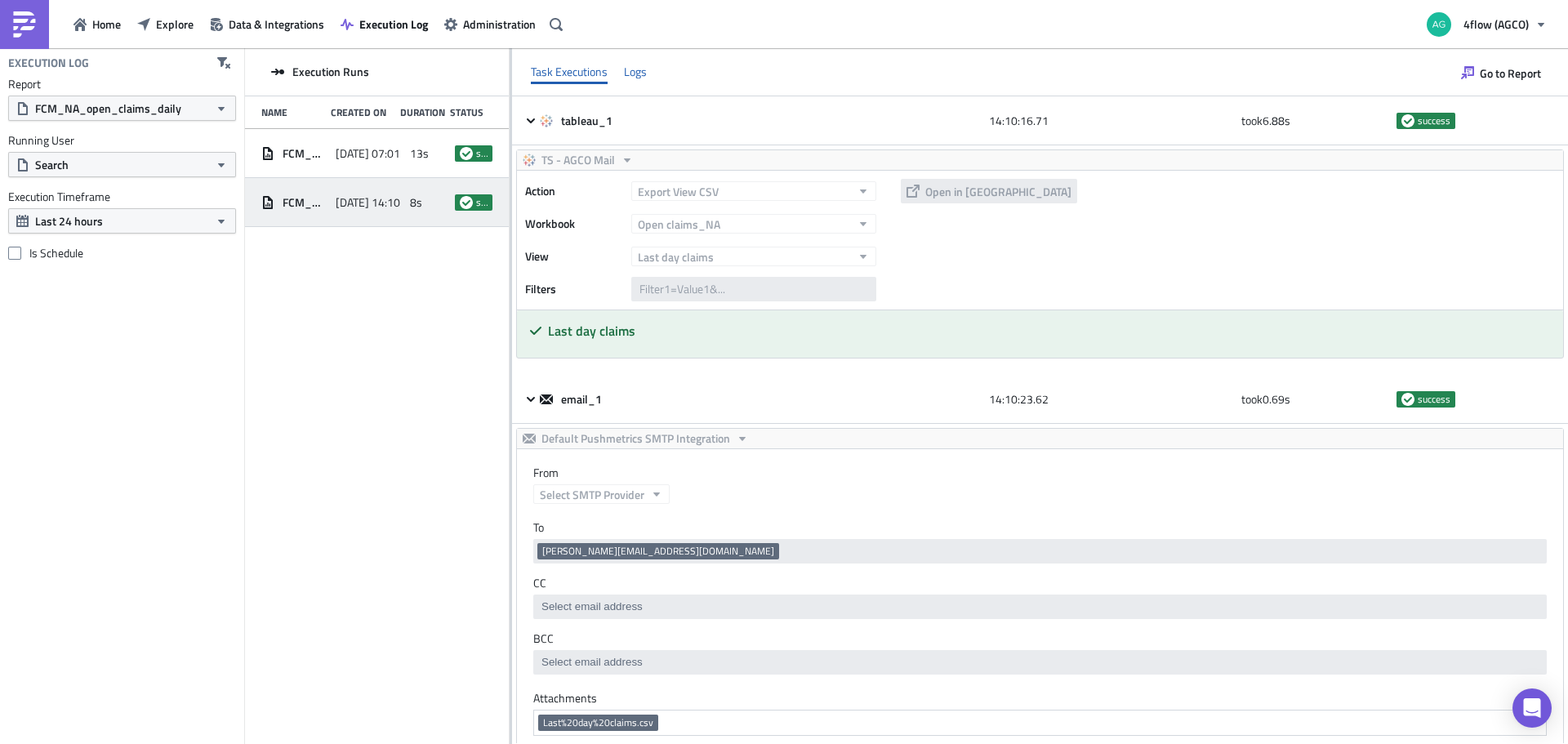
click at [641, 70] on div "Logs" at bounding box center [635, 71] width 23 height 24
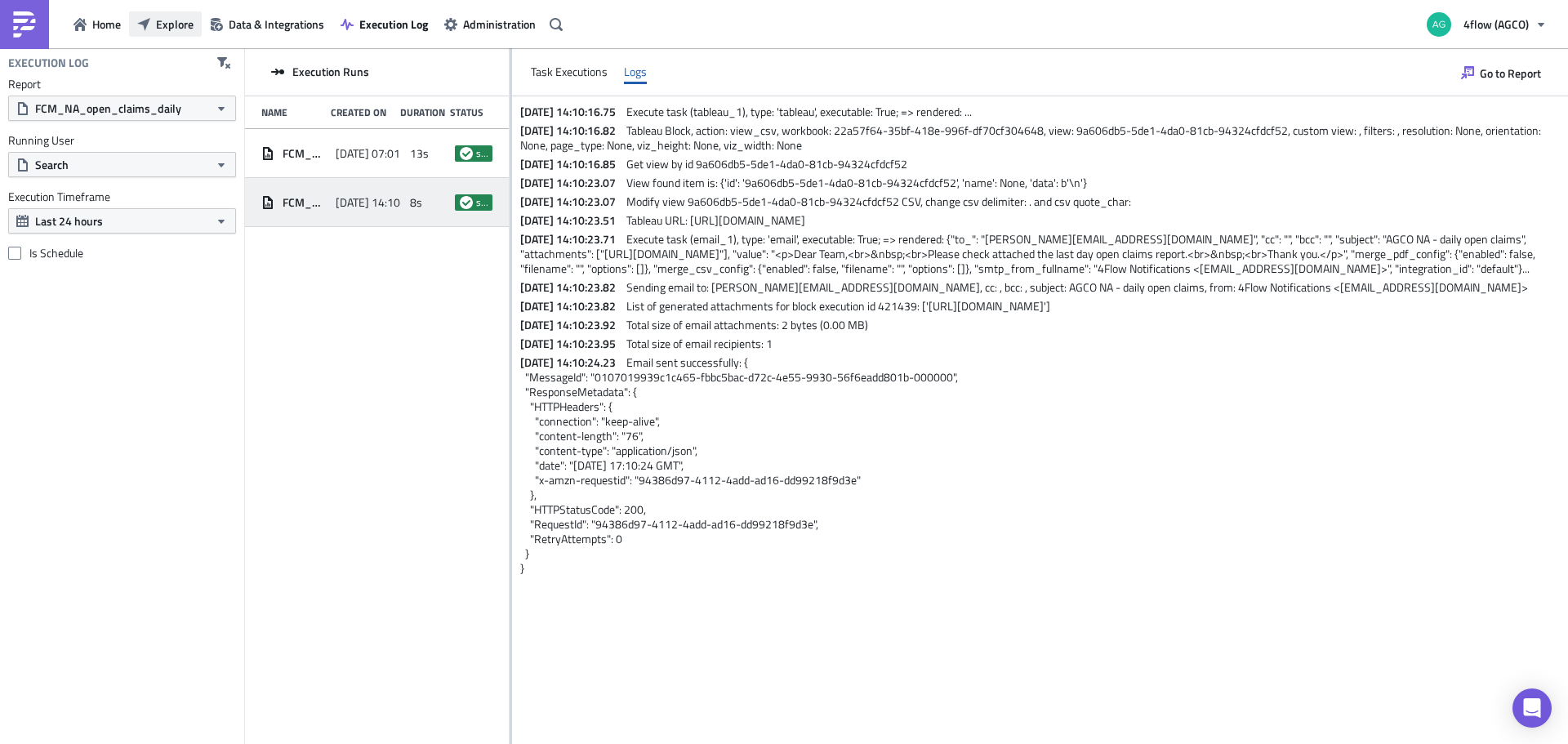
click at [157, 19] on span "Explore" at bounding box center [175, 24] width 38 height 17
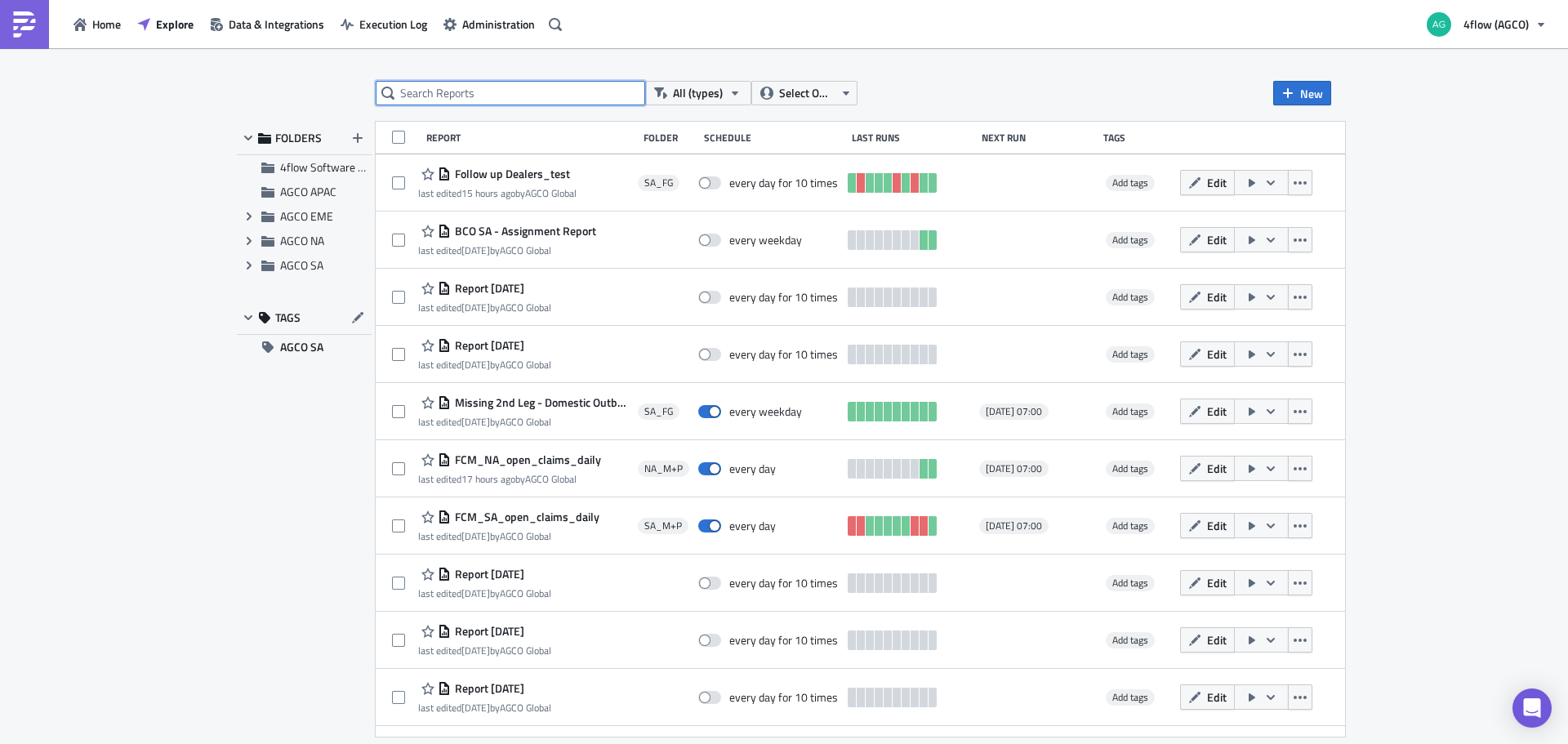
click at [474, 94] on input "text" at bounding box center [510, 93] width 269 height 24
type input "claims"
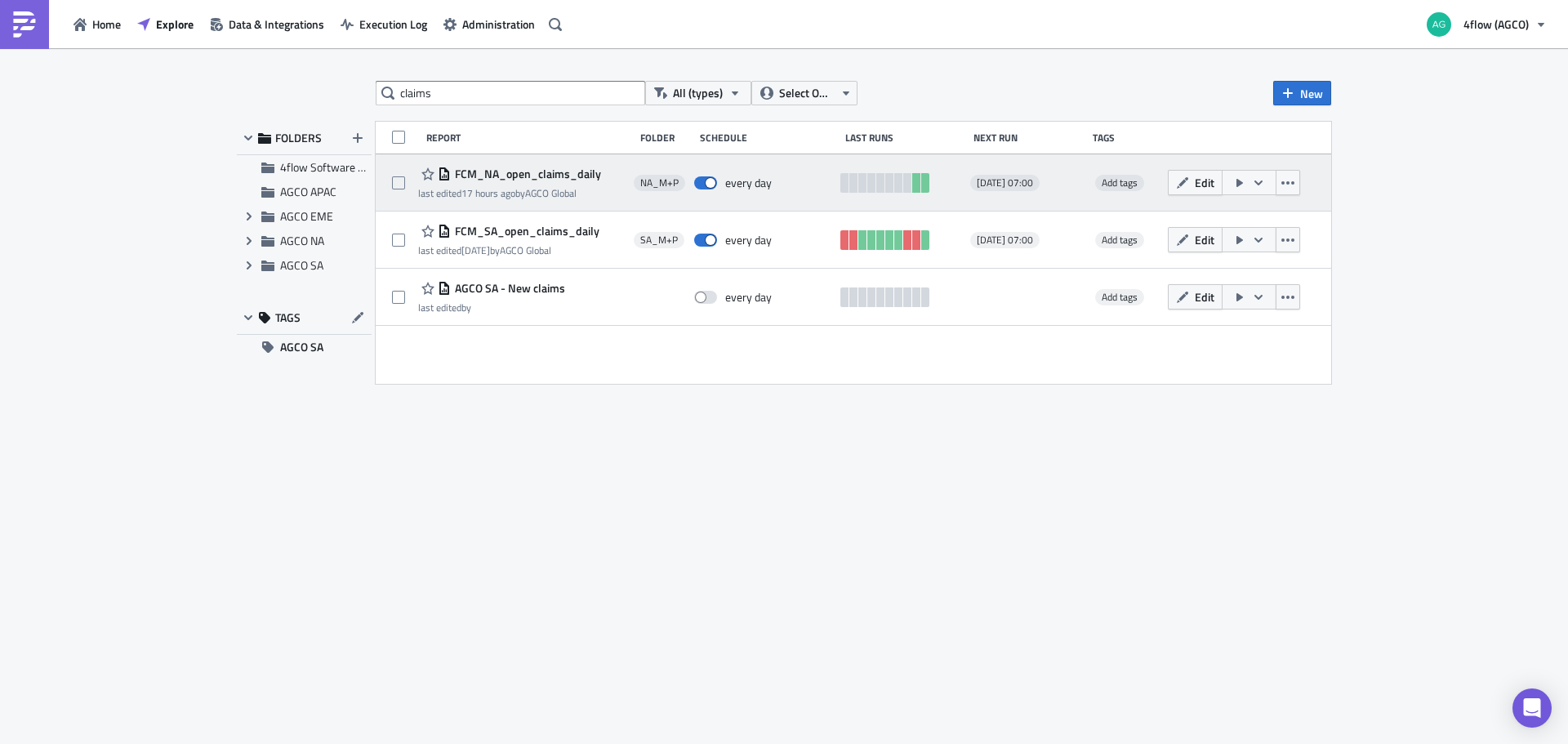
click at [1260, 186] on icon "button" at bounding box center [1259, 183] width 14 height 14
click at [1290, 187] on icon "button" at bounding box center [1288, 183] width 14 height 14
